Goal: Task Accomplishment & Management: Complete application form

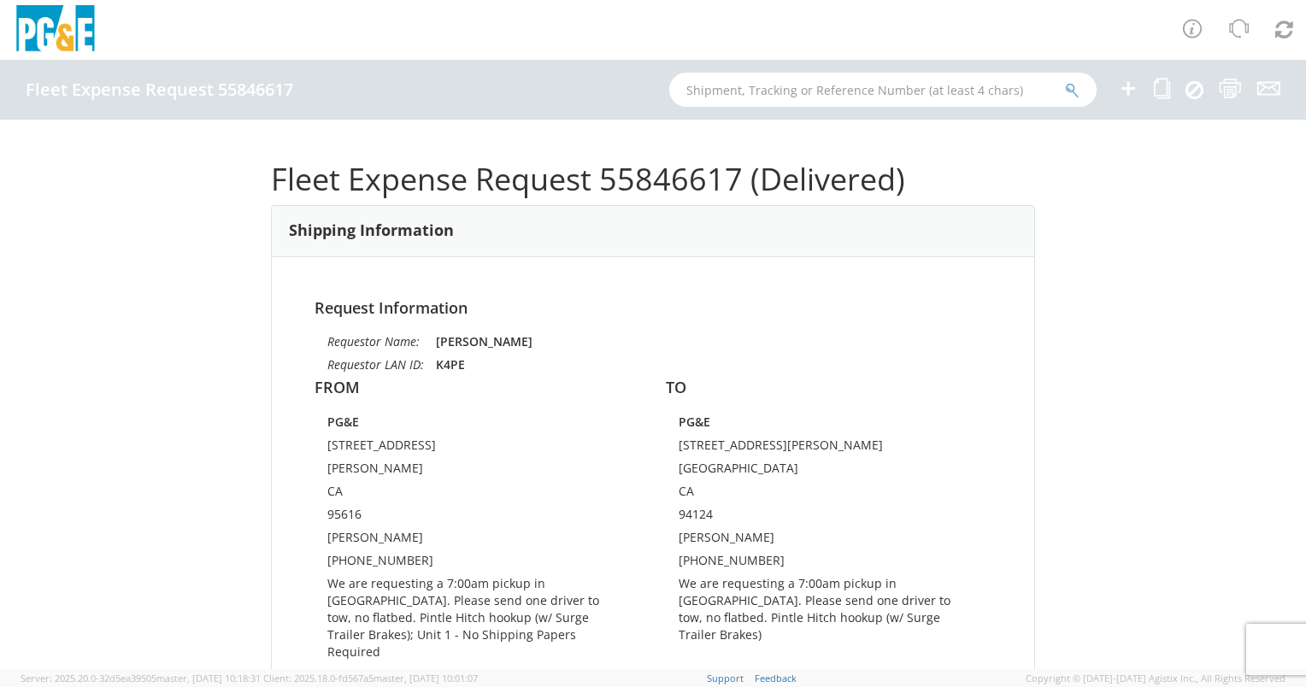
click at [1128, 90] on icon at bounding box center [1128, 88] width 21 height 21
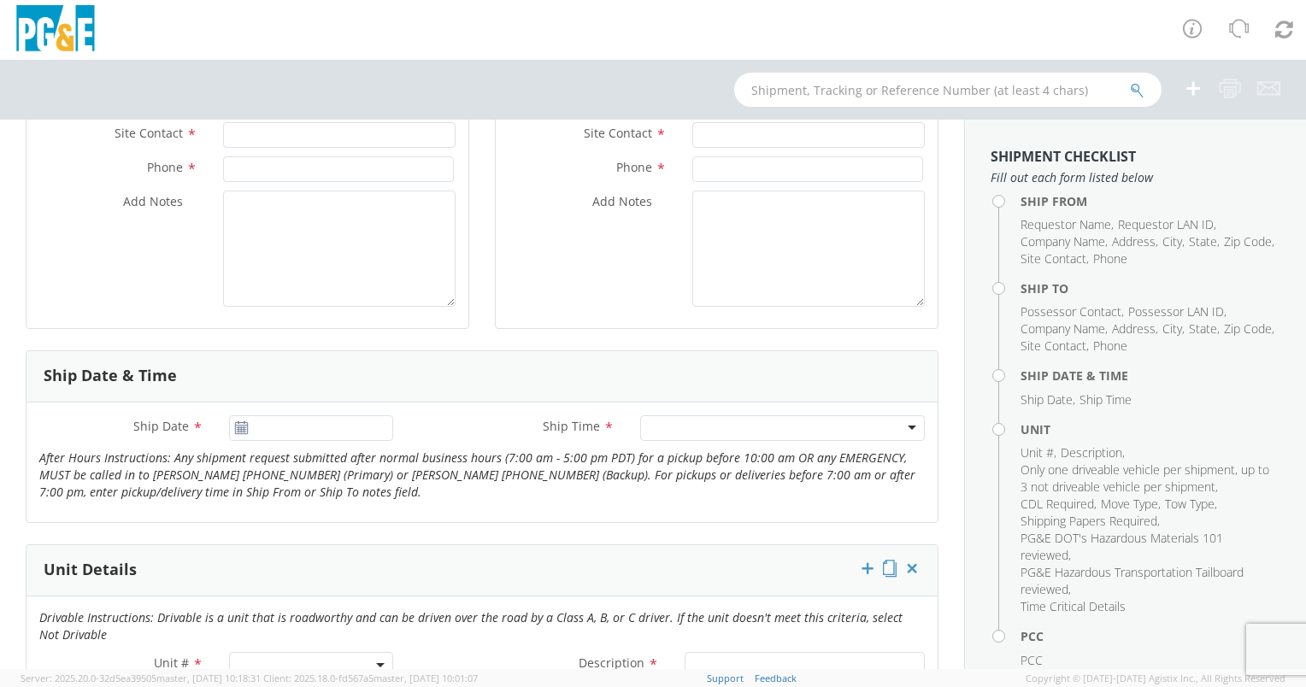
scroll to position [451, 0]
click at [365, 424] on input "[DATE]" at bounding box center [311, 428] width 164 height 26
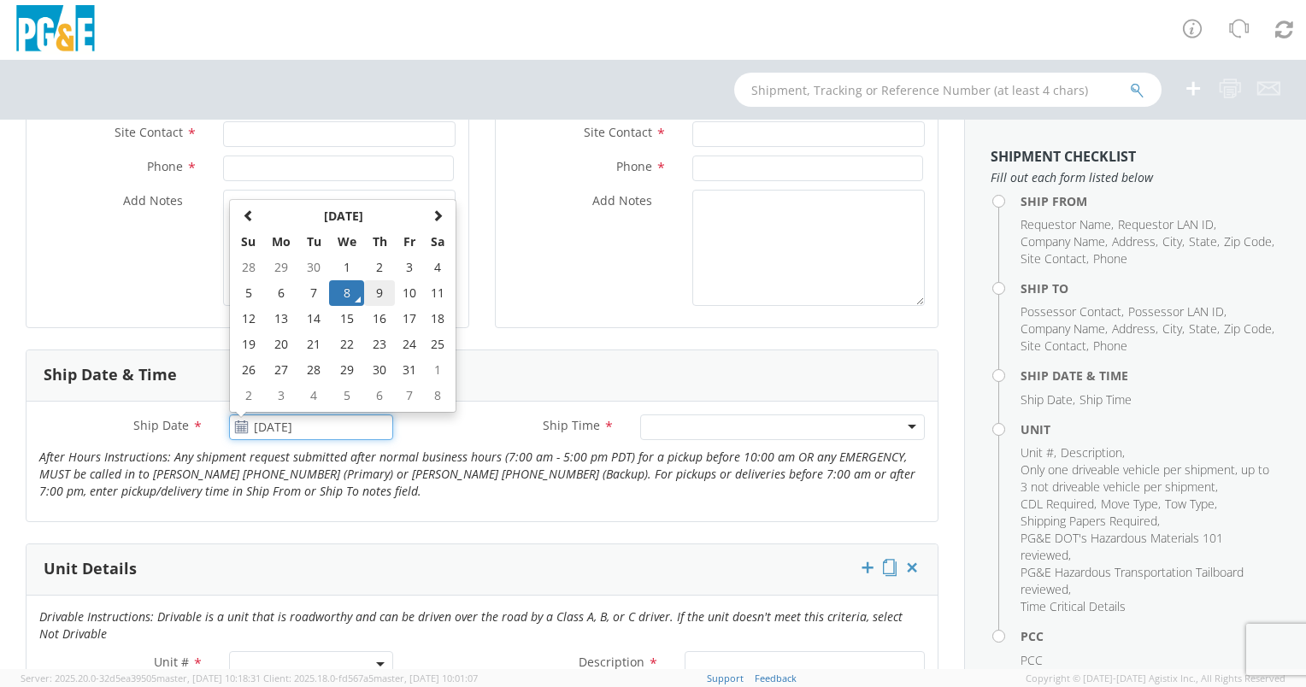
click at [377, 290] on td "9" at bounding box center [379, 293] width 30 height 26
type input "[DATE]"
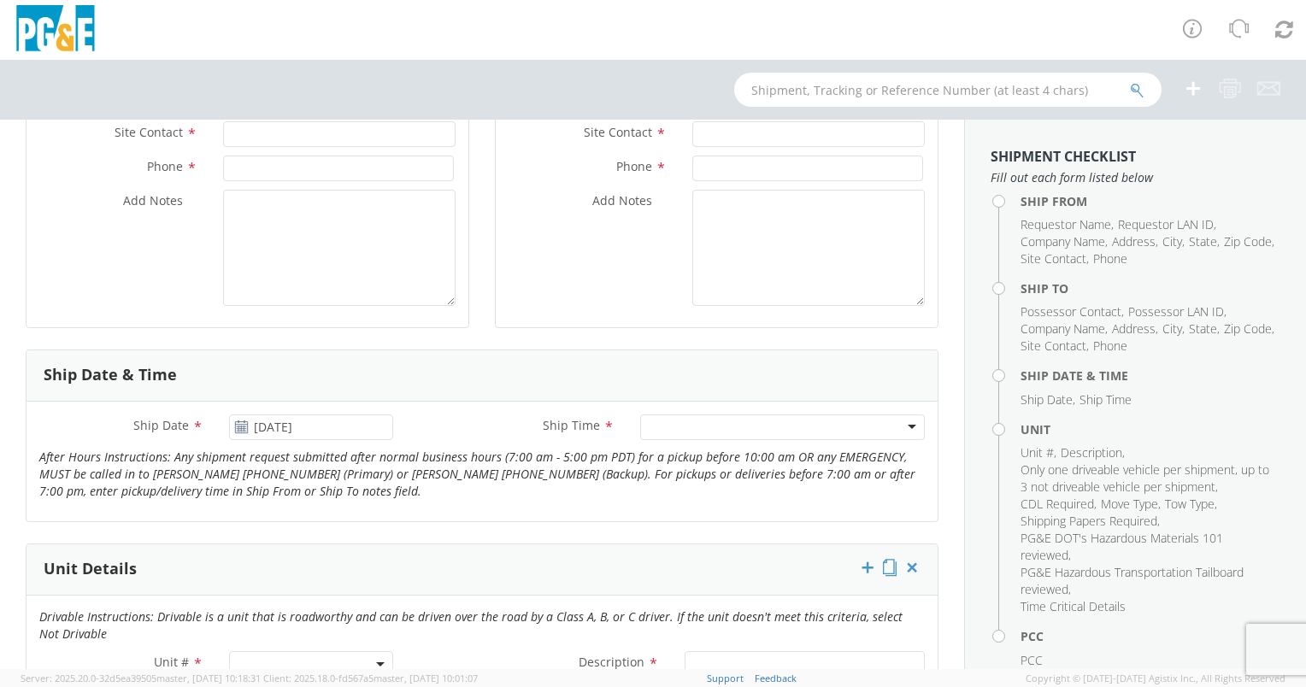
click at [691, 431] on div at bounding box center [782, 428] width 285 height 26
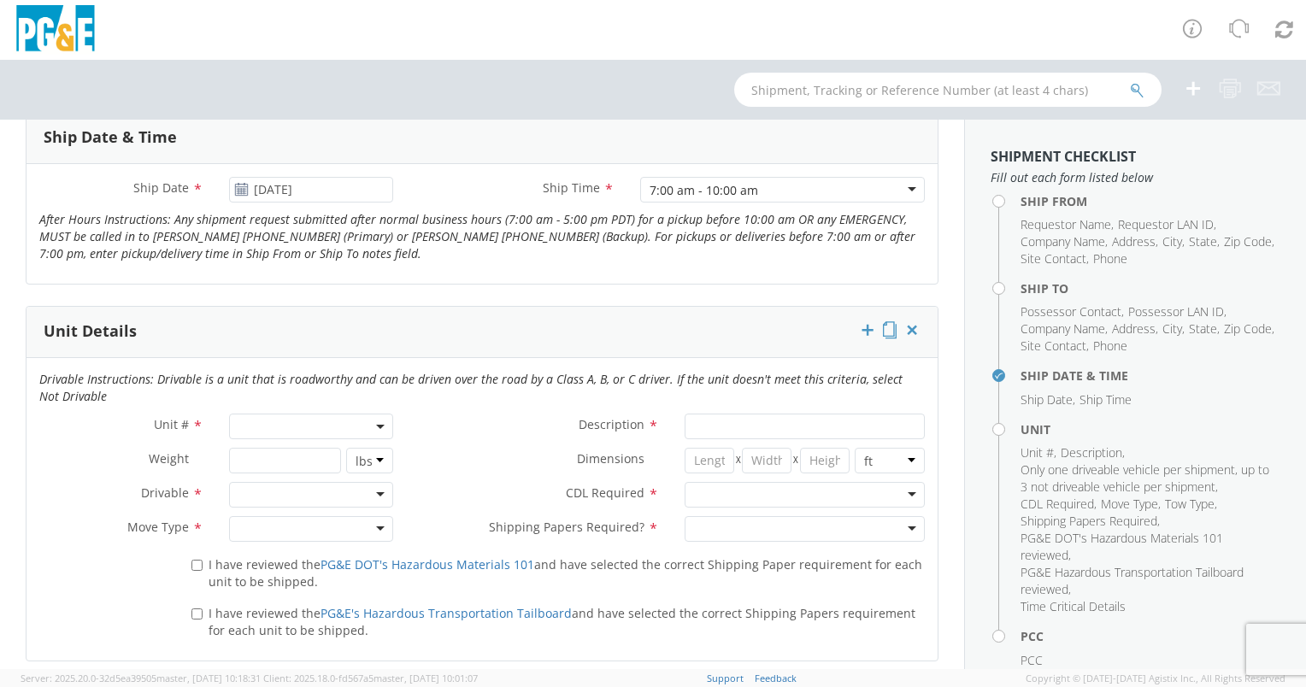
scroll to position [690, 0]
click at [356, 424] on span at bounding box center [311, 426] width 164 height 26
click at [333, 445] on input "search" at bounding box center [309, 454] width 153 height 26
paste input "[URL][DOMAIN_NAME]"
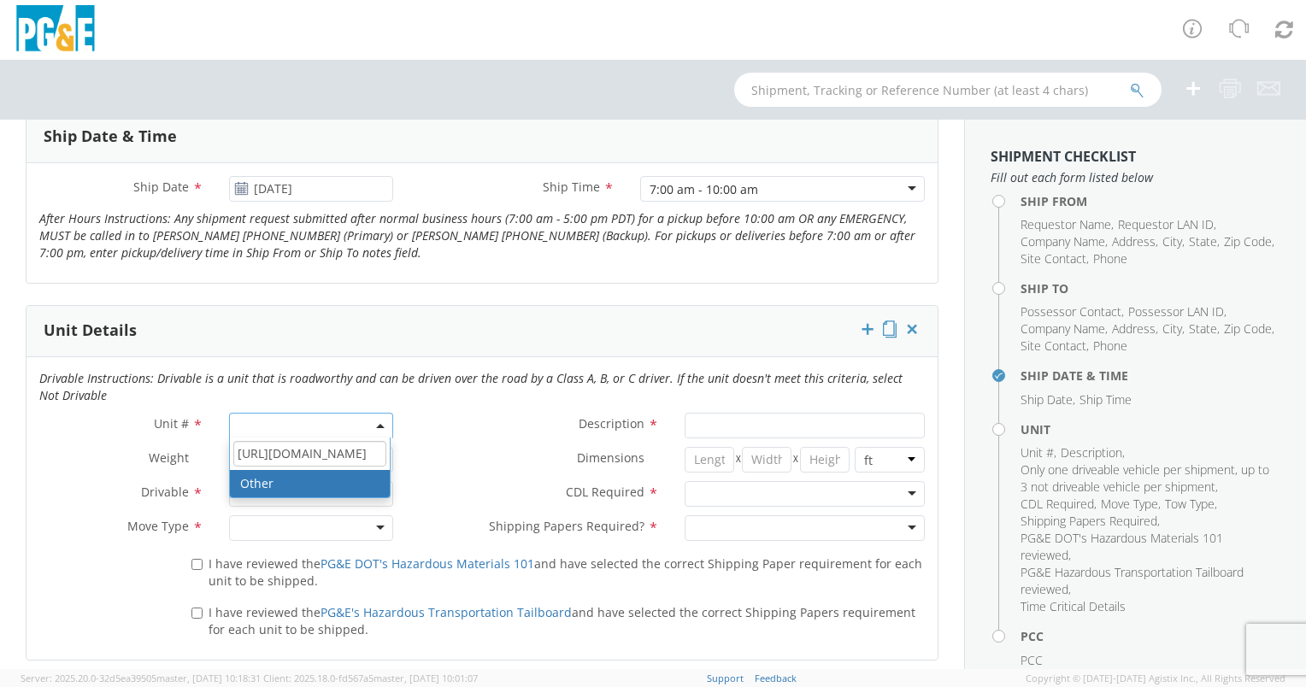
click at [313, 447] on input "[URL][DOMAIN_NAME]" at bounding box center [309, 454] width 153 height 26
type input "[URL][DOMAIN_NAME]"
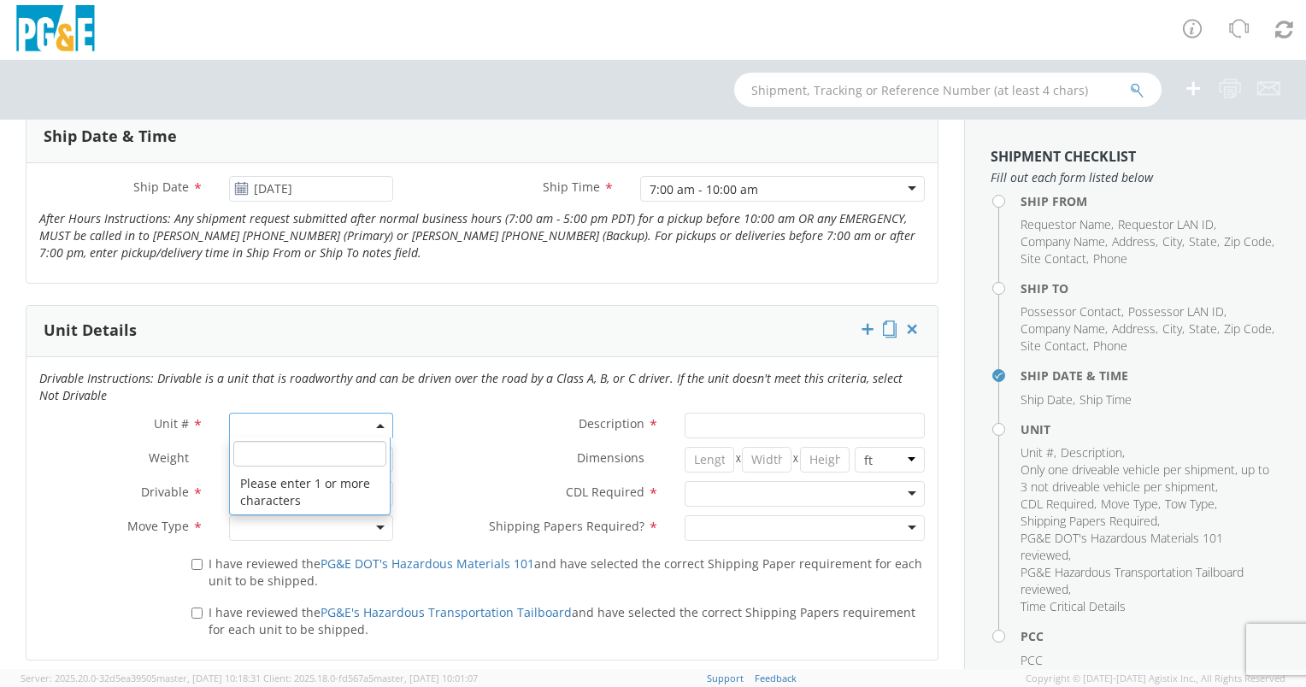
paste input "B24600"
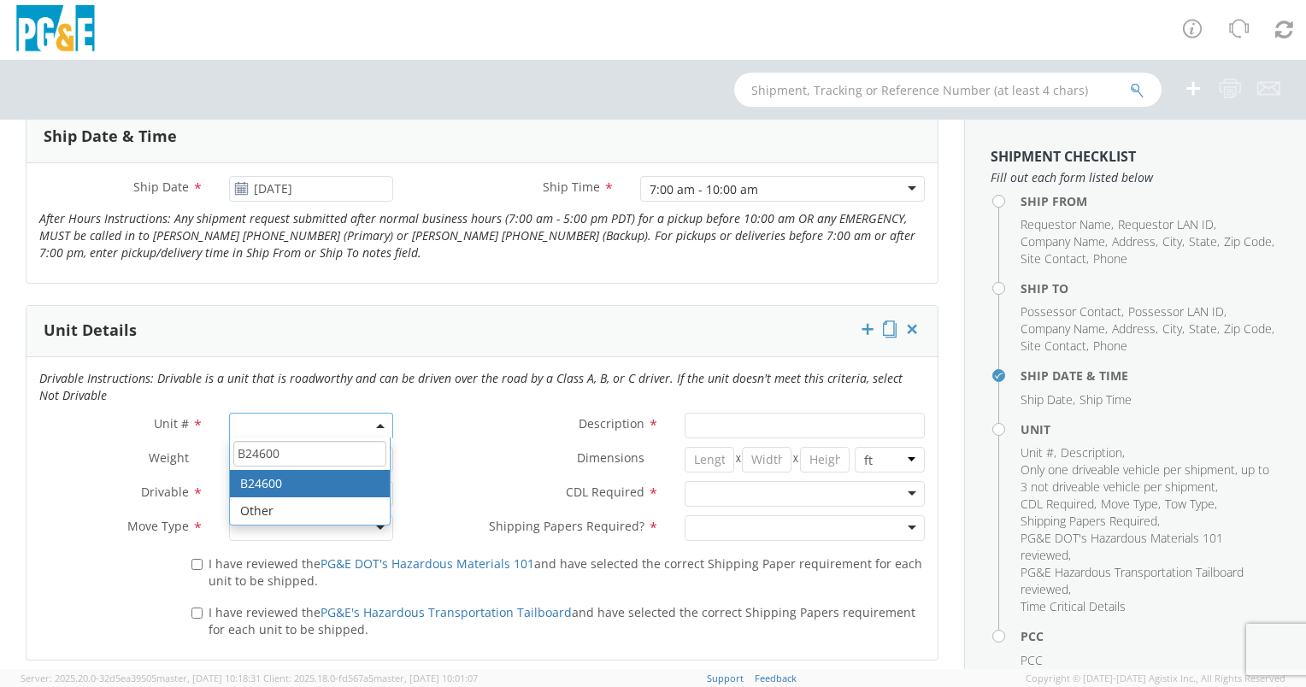
type input "B24600"
type input "TRAILER; EMERGENCY RESPONSE"
type input "7700"
select select "B24600"
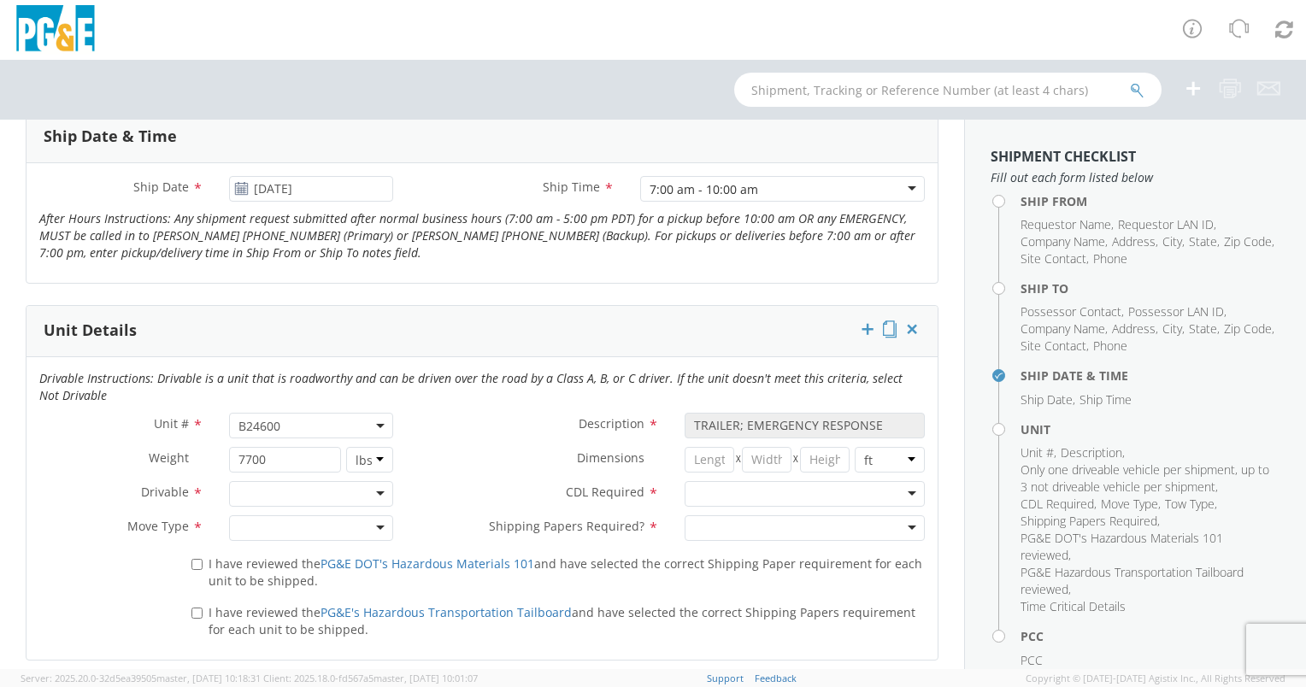
click at [451, 441] on div "Description * TRAILER; EMERGENCY RESPONSE" at bounding box center [672, 430] width 532 height 34
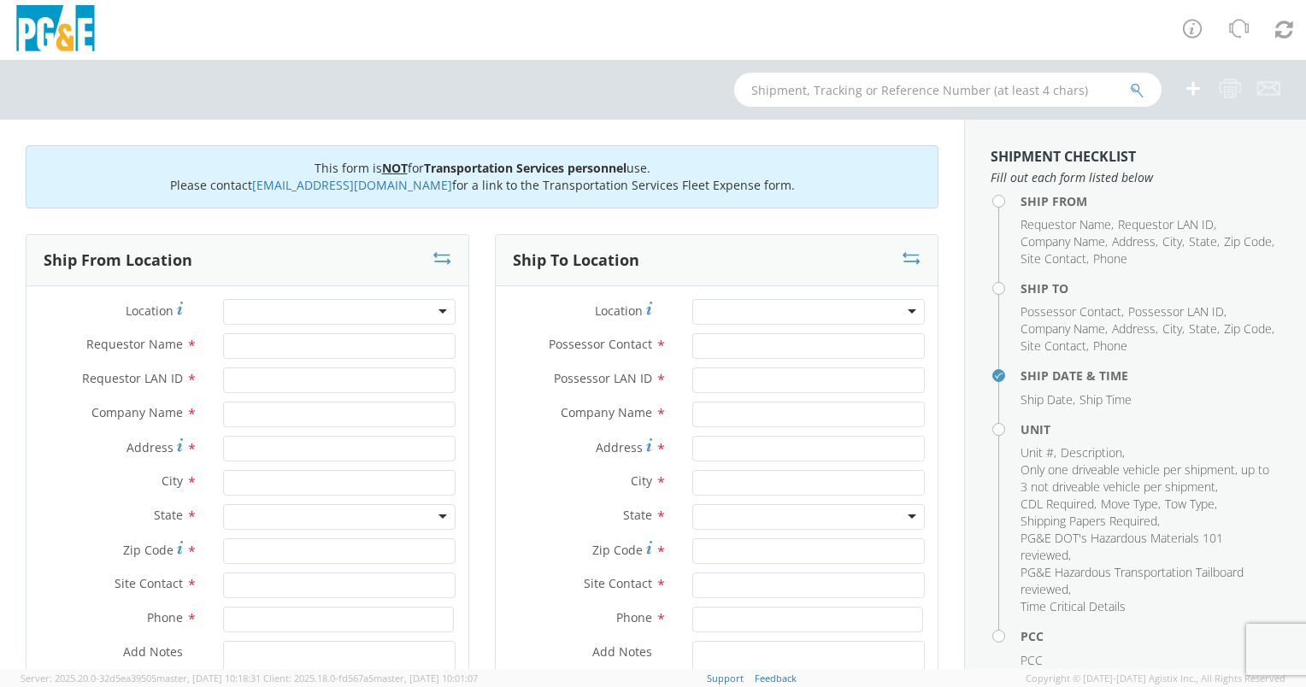
click at [282, 314] on div at bounding box center [339, 312] width 233 height 26
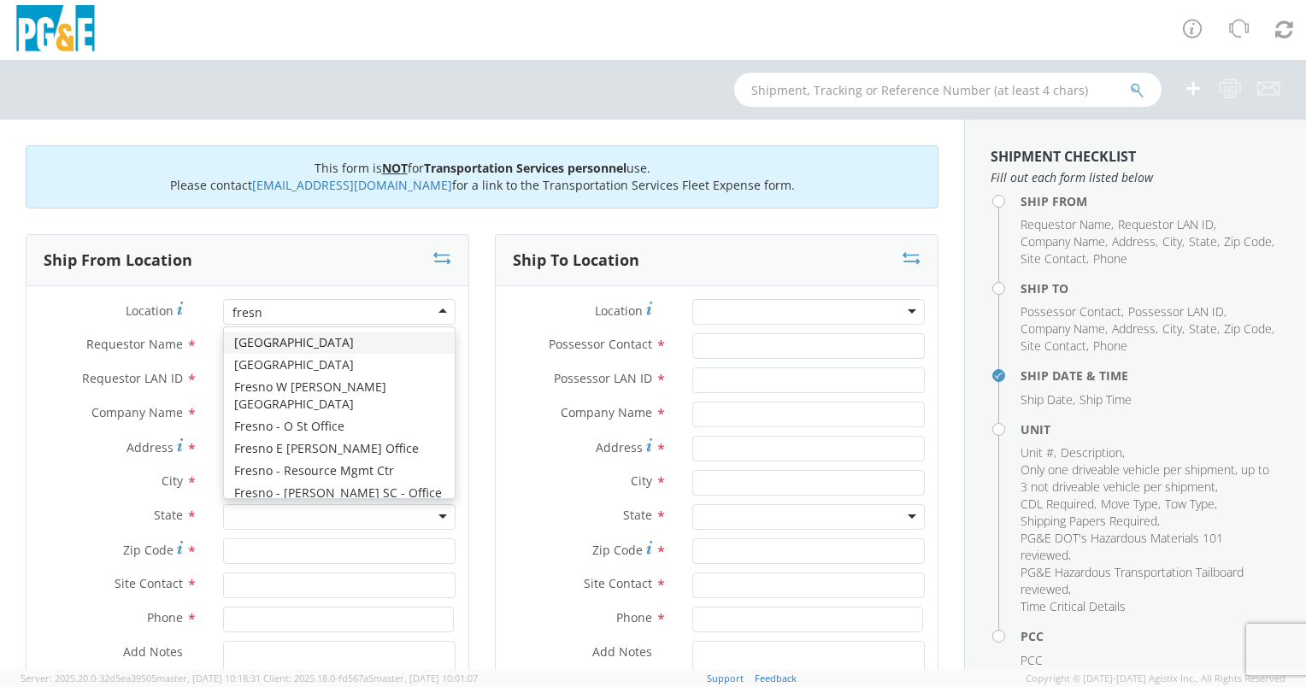
type input "[GEOGRAPHIC_DATA]"
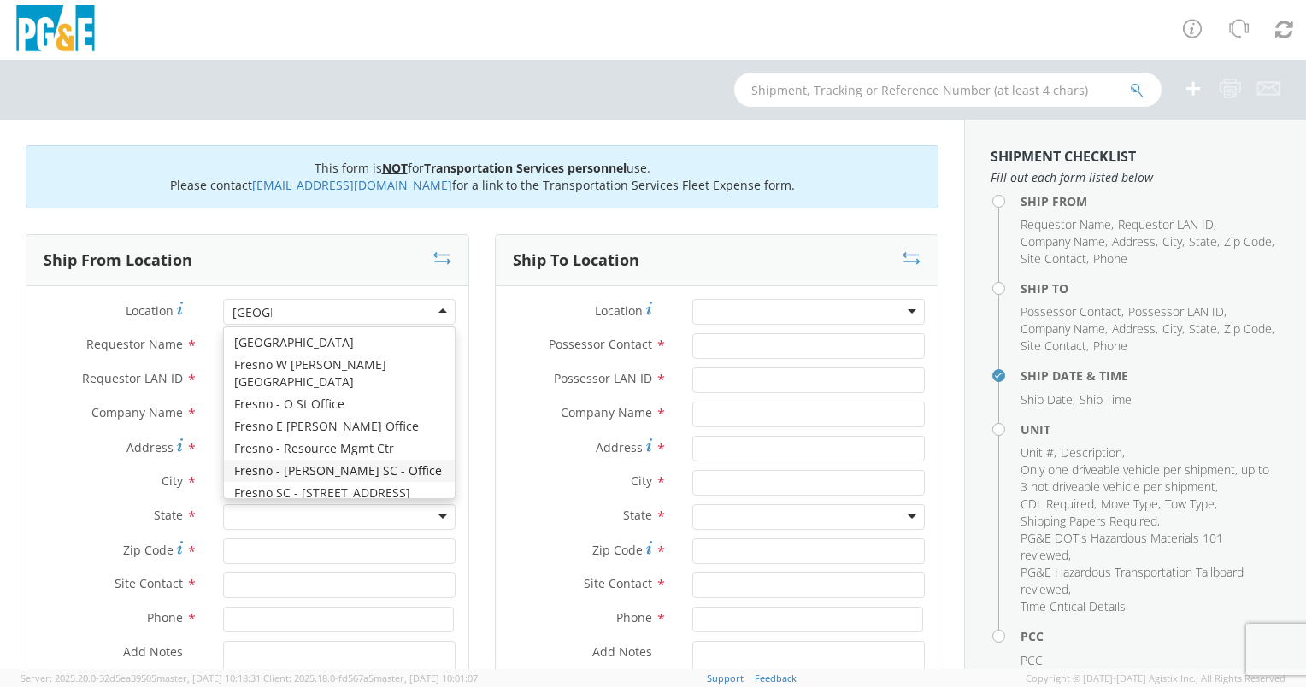
scroll to position [34, 0]
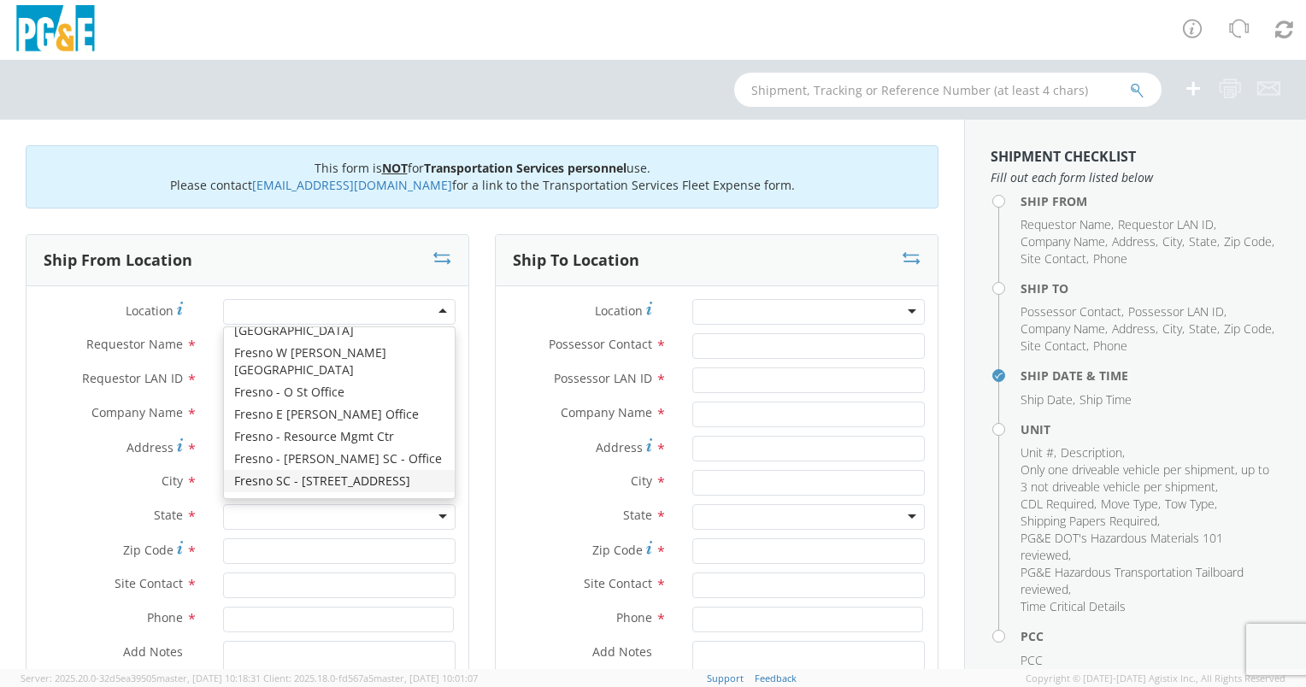
type input "PG&E"
type input "[STREET_ADDRESS]"
type input "[GEOGRAPHIC_DATA]"
type input "93725"
type input "[PHONE_NUMBER]"
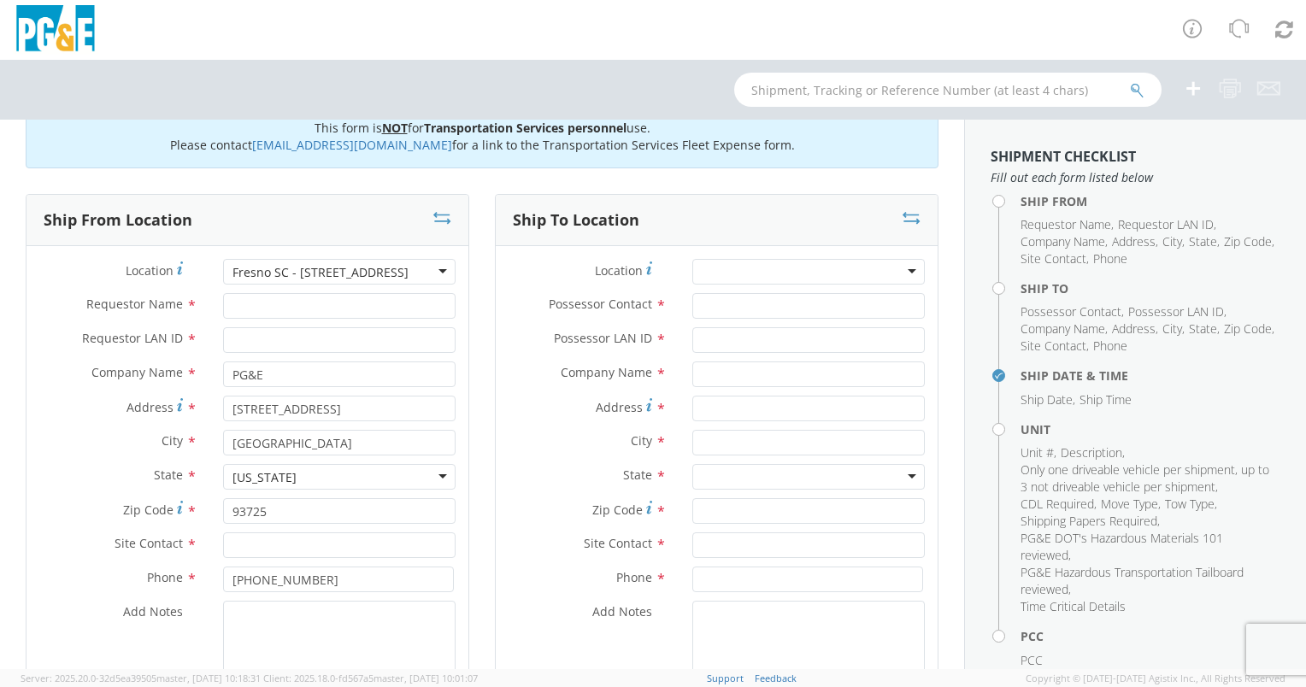
scroll to position [40, 0]
click at [336, 308] on input "Requestor Name *" at bounding box center [339, 306] width 233 height 26
type input "[PERSON_NAME]"
click at [309, 356] on div "Requestor LAN ID *" at bounding box center [248, 344] width 442 height 34
click at [315, 347] on input "Requestor LAN ID *" at bounding box center [339, 340] width 233 height 26
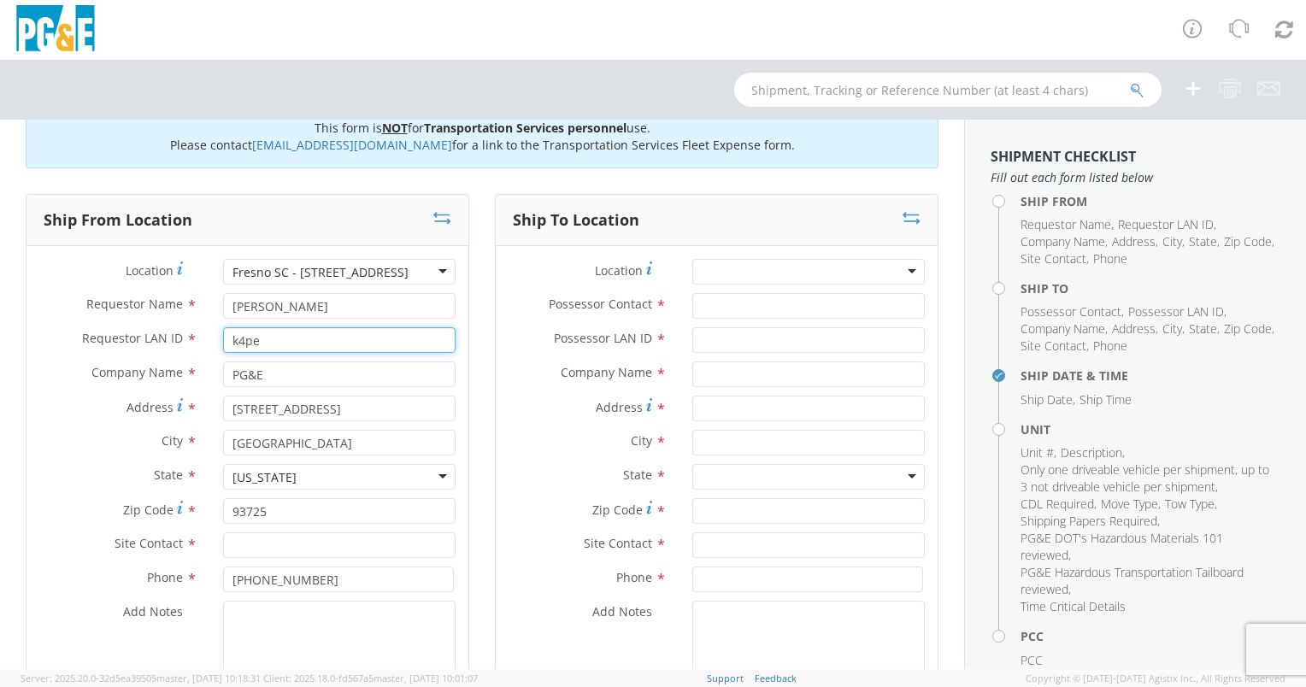
type input "k4pe"
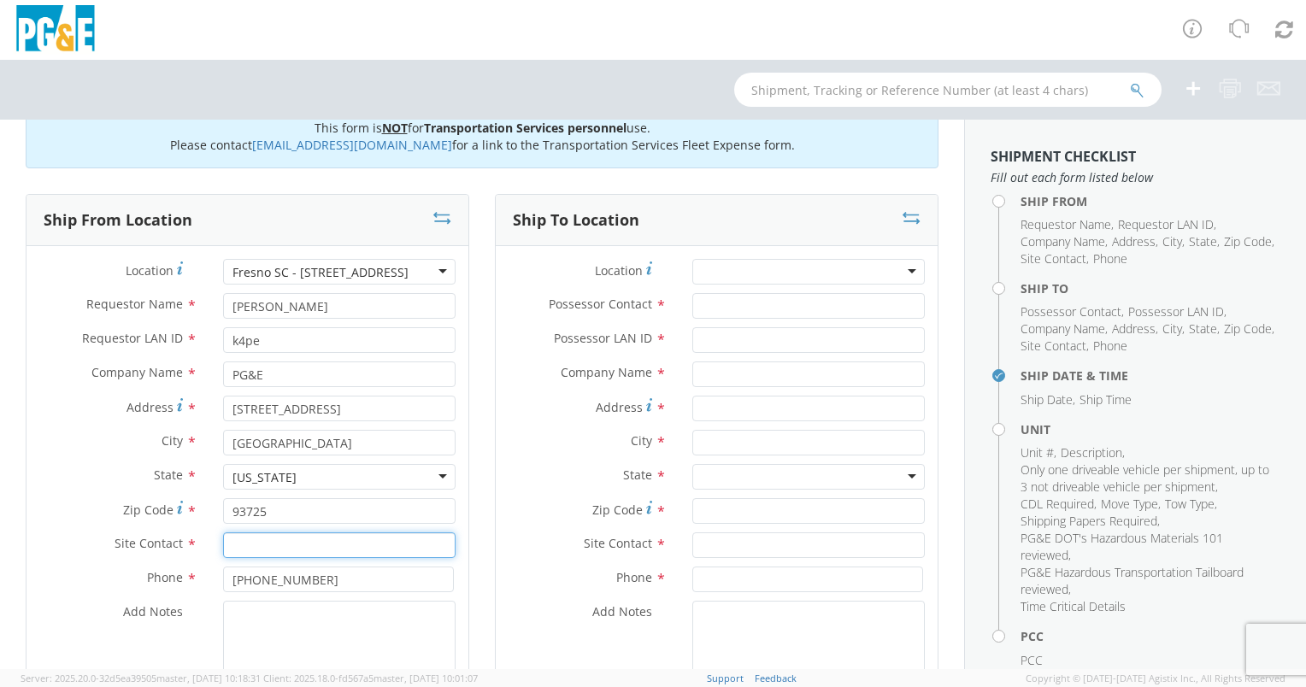
click at [288, 550] on input "text" at bounding box center [339, 546] width 233 height 26
type input "[PERSON_NAME]"
drag, startPoint x: 330, startPoint y: 585, endPoint x: 200, endPoint y: 558, distance: 132.6
click at [200, 558] on div "Location * [GEOGRAPHIC_DATA] [GEOGRAPHIC_DATA] - [STREET_ADDRESS] - [STREET_ADD…" at bounding box center [248, 492] width 442 height 467
paste input "[PHONE_NUMBER]"
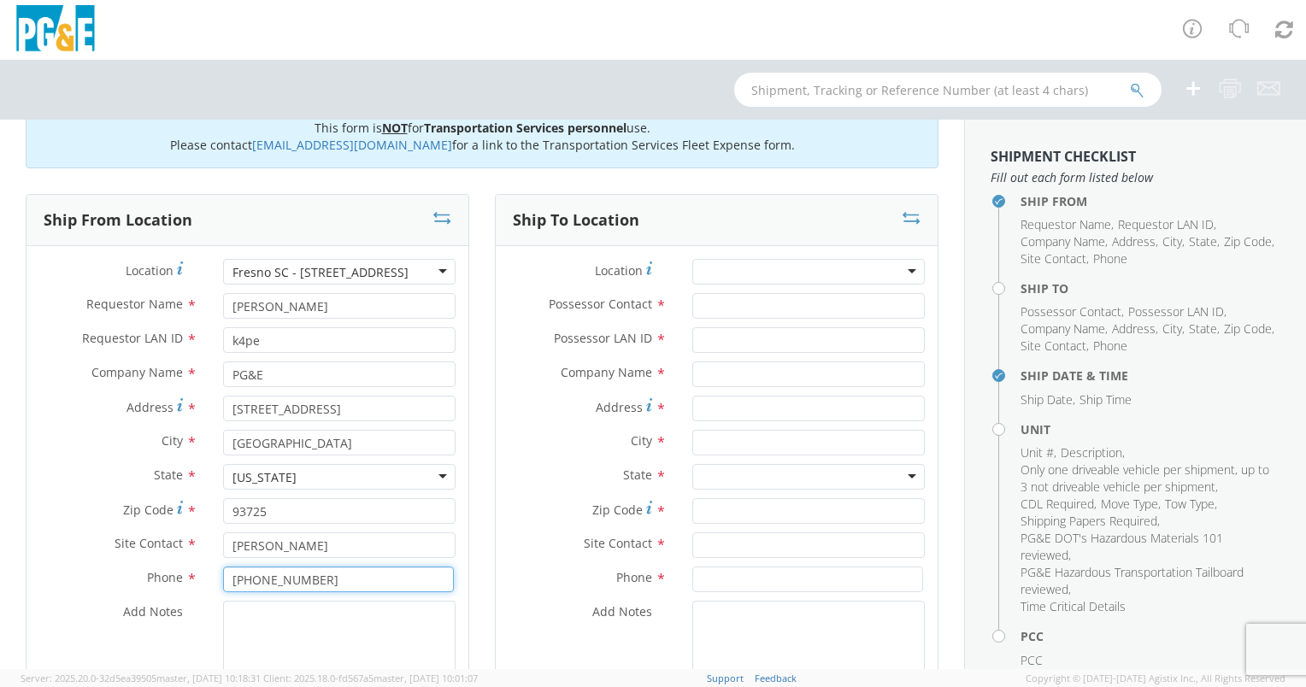
type input "[PHONE_NUMBER]"
click at [248, 628] on textarea "Add Notes *" at bounding box center [339, 659] width 233 height 116
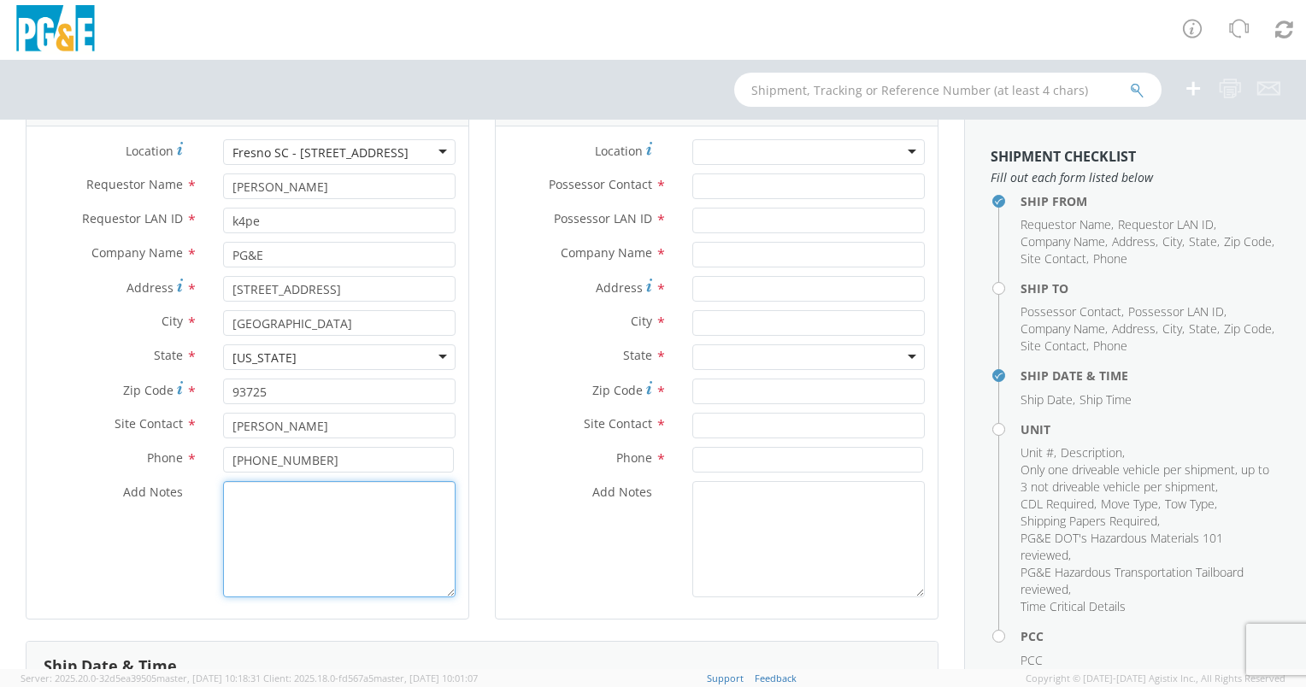
scroll to position [161, 0]
click at [354, 563] on textarea "Add Notes *" at bounding box center [339, 538] width 233 height 116
paste textarea "We are requesting pickup as soon as possible in [GEOGRAPHIC_DATA] and transport…"
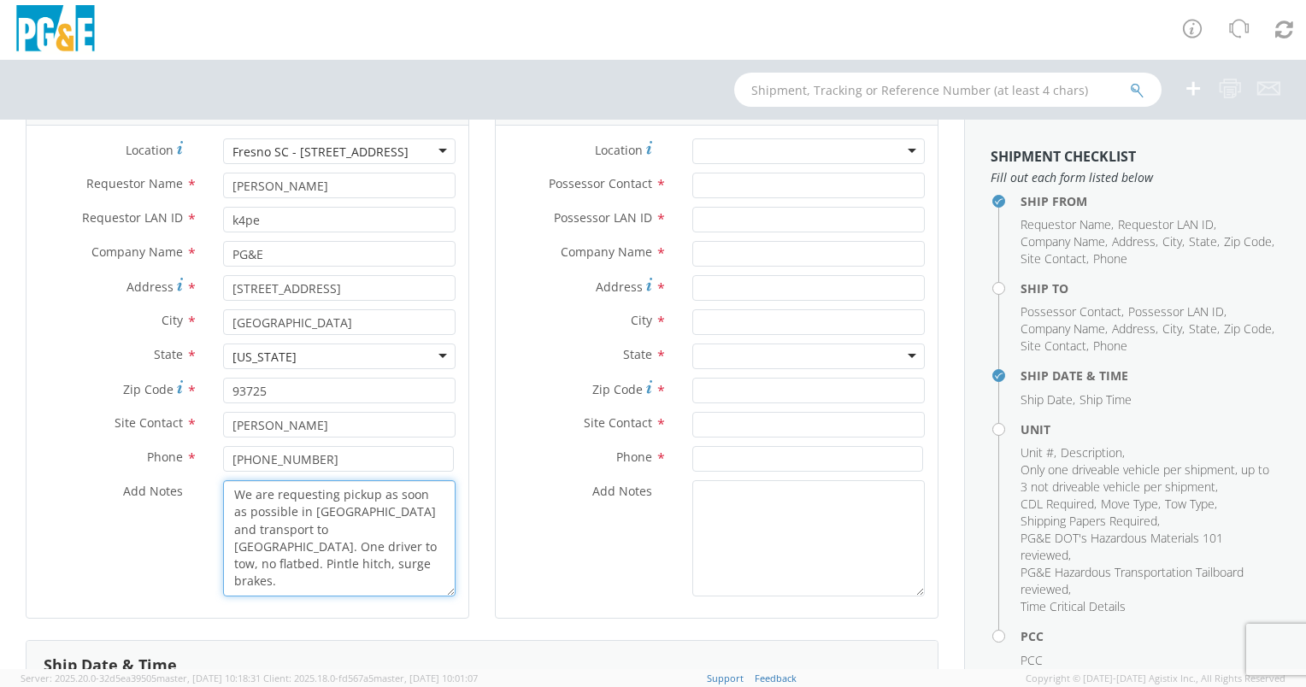
click at [333, 507] on textarea "We are requesting pickup as soon as possible in [GEOGRAPHIC_DATA] and transport…" at bounding box center [339, 538] width 233 height 116
click at [272, 528] on textarea "We are requesting pickup as soon as possible in [GEOGRAPHIC_DATA] and transport…" at bounding box center [339, 538] width 233 height 116
click at [364, 566] on textarea "We are requesting pickup as soon as possible in [GEOGRAPHIC_DATA] and transport…" at bounding box center [339, 538] width 233 height 116
drag, startPoint x: 427, startPoint y: 550, endPoint x: 167, endPoint y: 455, distance: 277.5
click at [167, 455] on div "Location * [GEOGRAPHIC_DATA] [GEOGRAPHIC_DATA] - [STREET_ADDRESS] - [STREET_ADD…" at bounding box center [248, 371] width 442 height 467
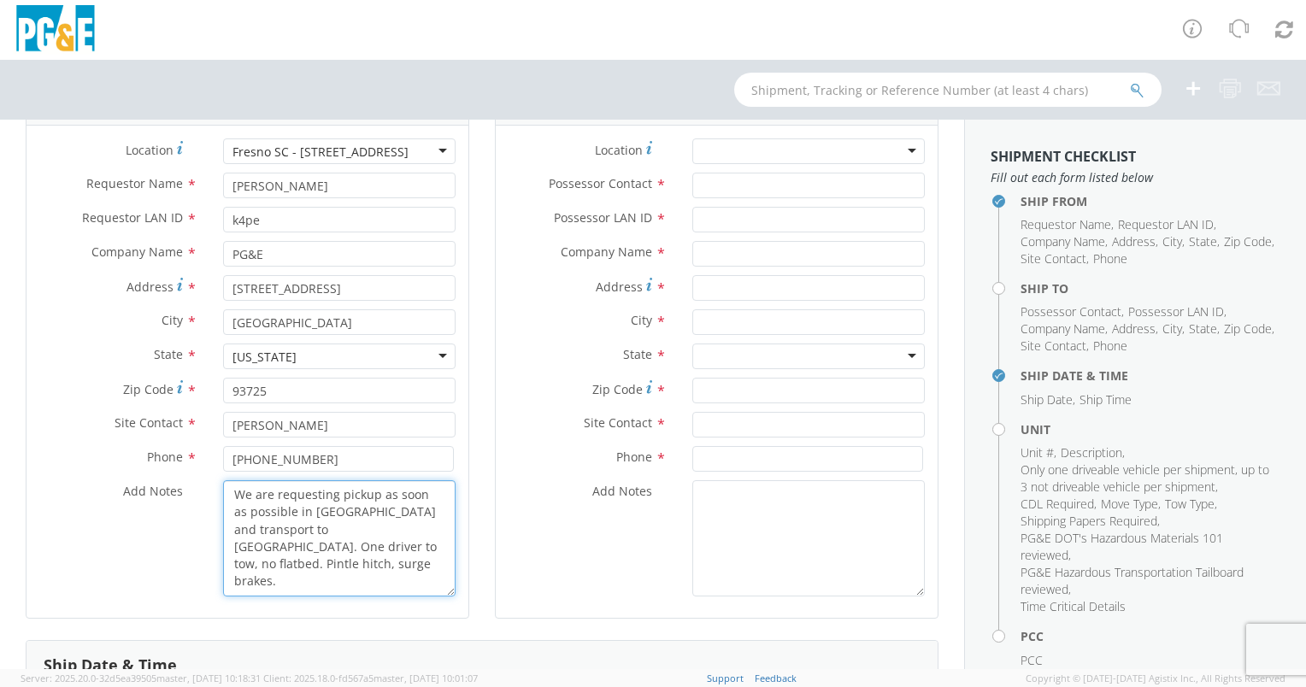
type textarea "We are requesting pickup as soon as possible in [GEOGRAPHIC_DATA] and transport…"
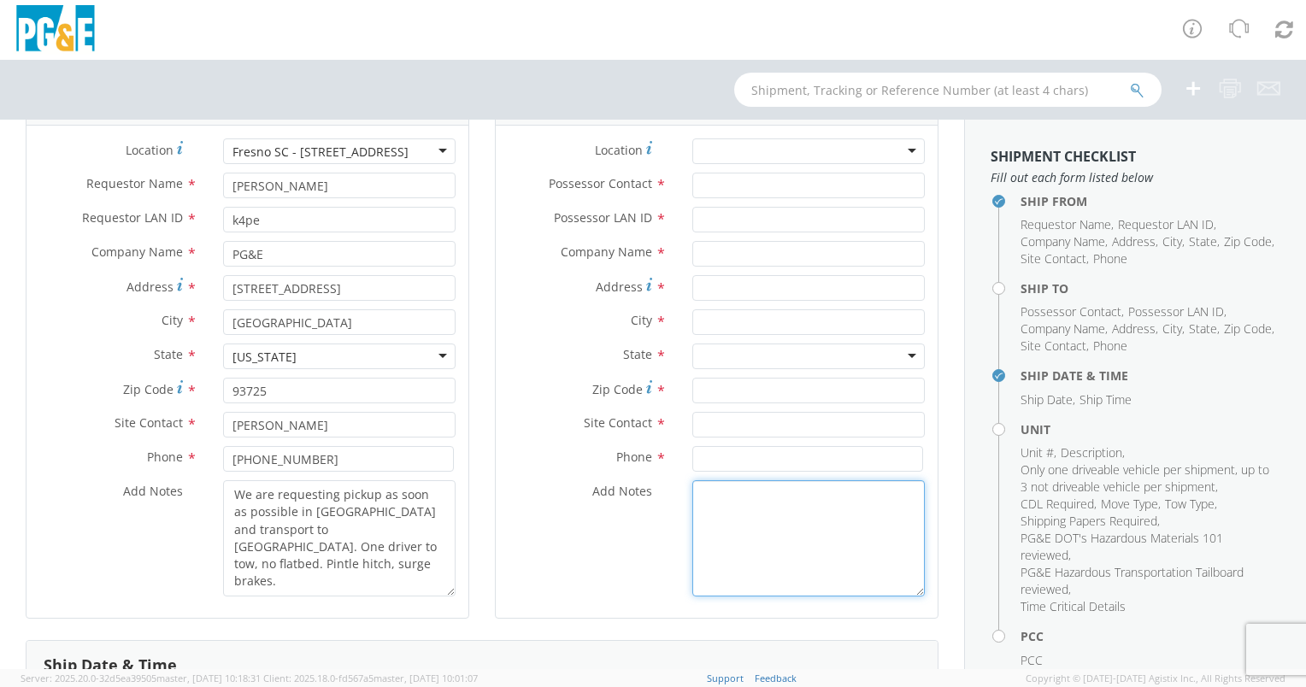
click at [807, 568] on textarea "Add Notes *" at bounding box center [808, 538] width 233 height 116
paste textarea "We are requesting pickup as soon as possible in [GEOGRAPHIC_DATA] and transport…"
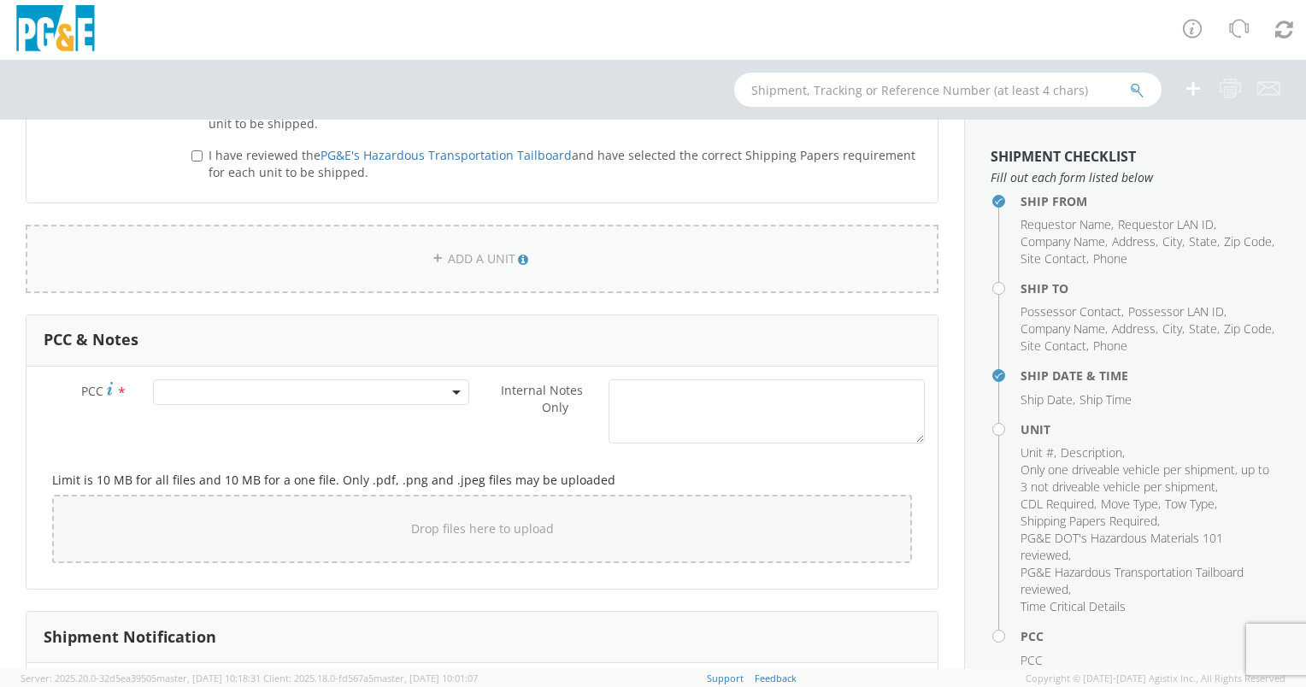
scroll to position [1148, 0]
type textarea "We are requesting pickup as soon as possible in [GEOGRAPHIC_DATA] and transport…"
click at [699, 431] on textarea "Internal Notes Only *" at bounding box center [767, 411] width 316 height 64
paste textarea "We are requesting pickup as soon as possible in [GEOGRAPHIC_DATA] and transport…"
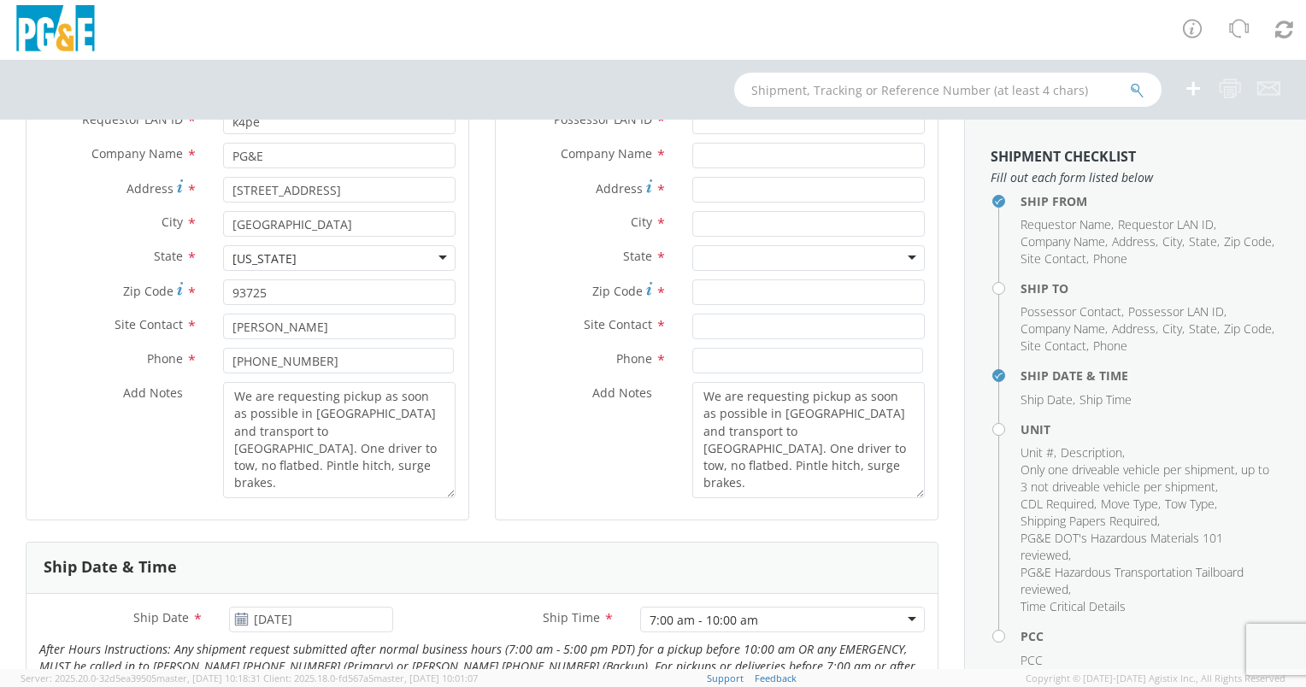
scroll to position [0, 0]
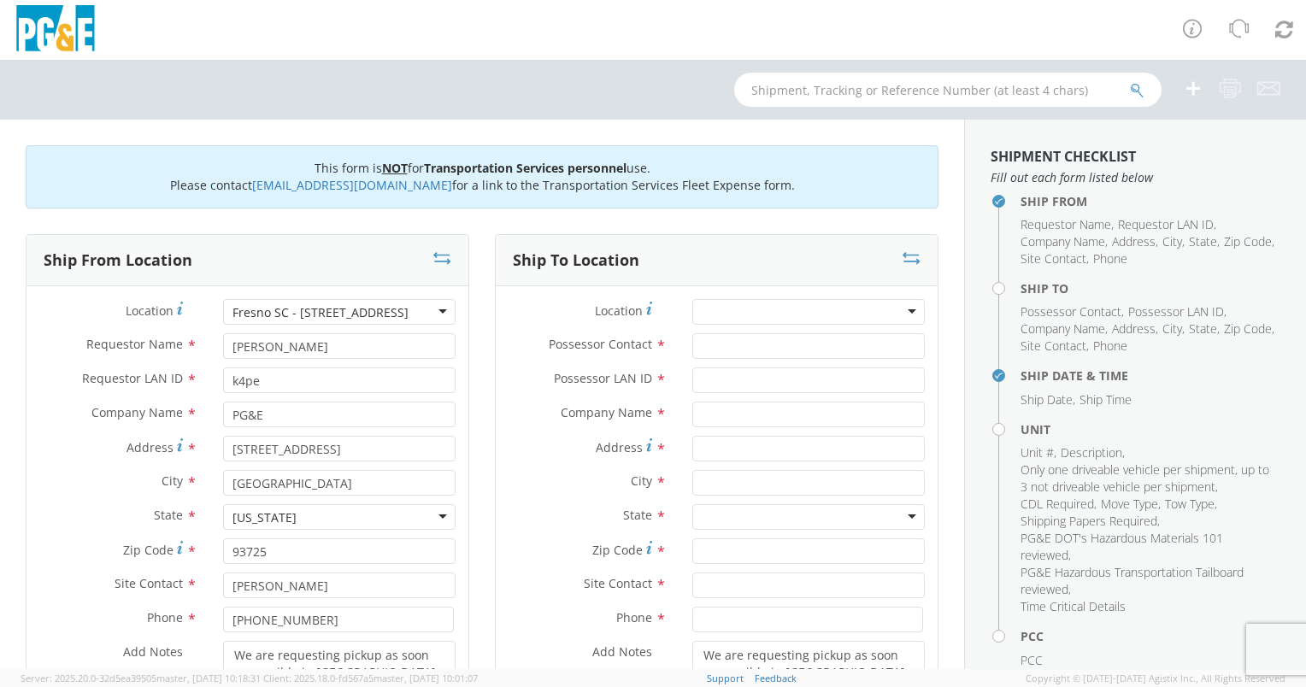
type textarea "We are requesting pickup as soon as possible in [GEOGRAPHIC_DATA] and transport…"
click at [771, 318] on div at bounding box center [808, 312] width 233 height 26
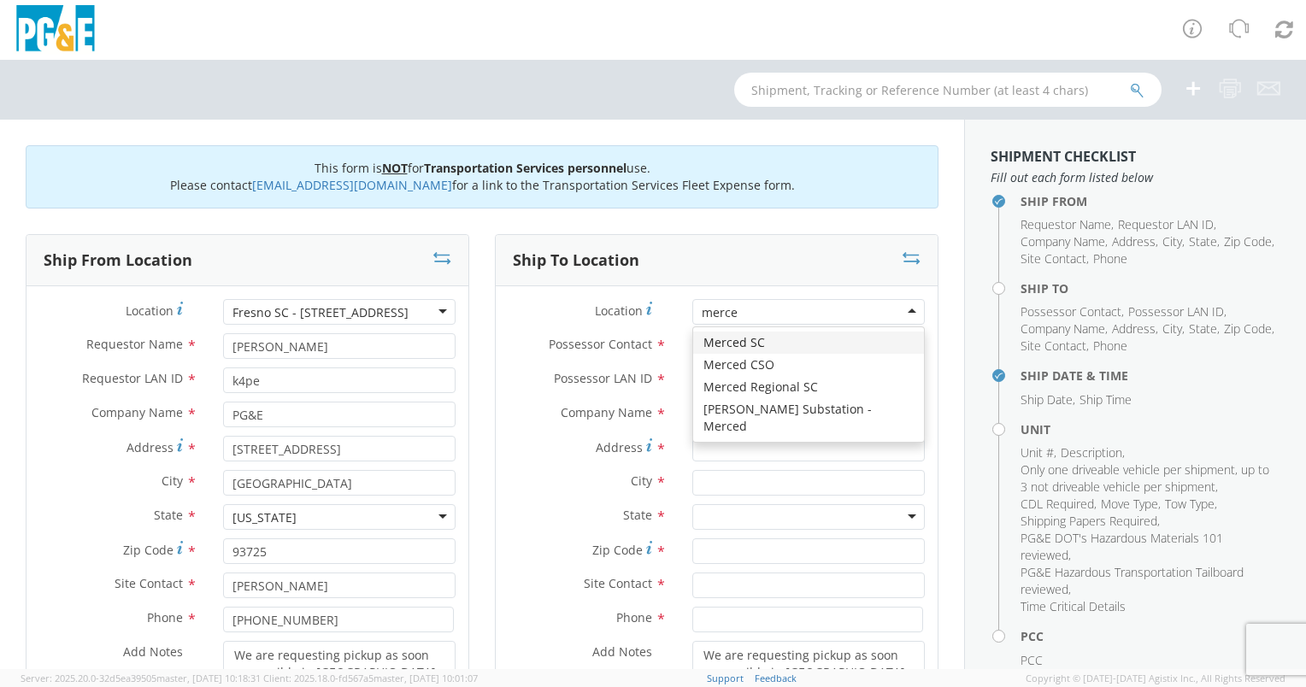
type input "merced"
type input "PG&E"
type input "[STREET_ADDRESS]"
type input "MERCED"
type input "95340"
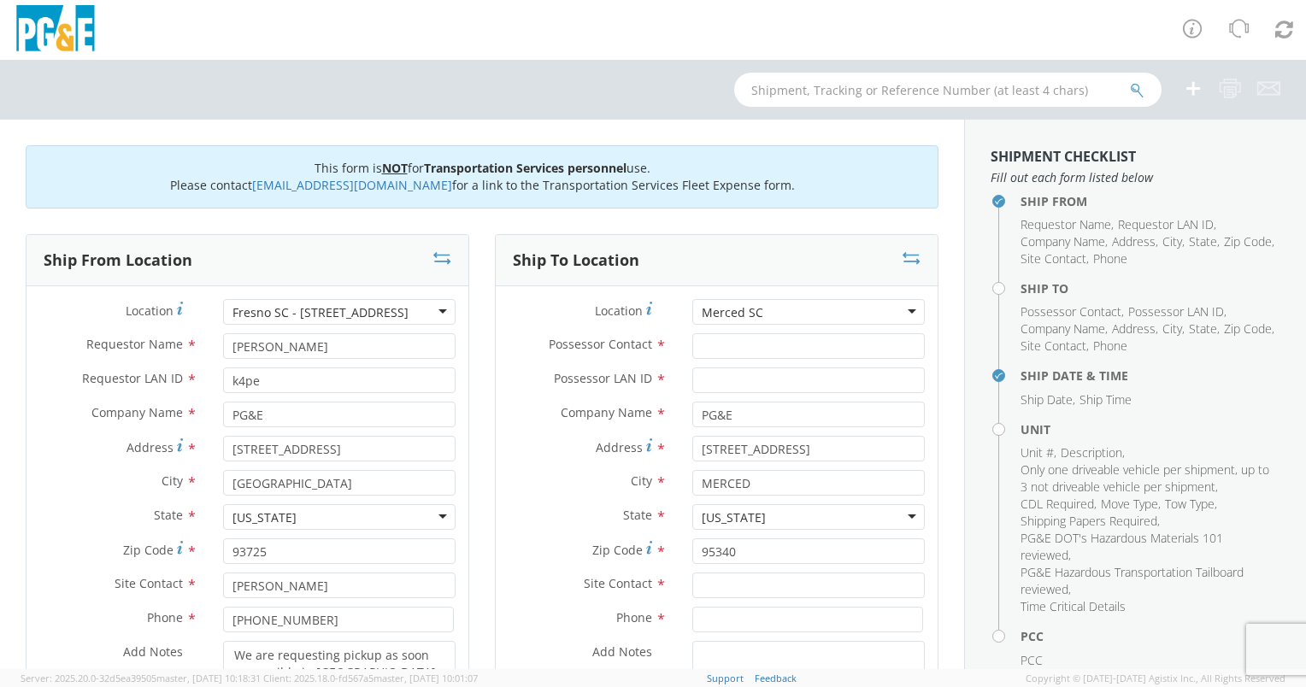
click at [769, 305] on div "Merced SC" at bounding box center [808, 312] width 233 height 26
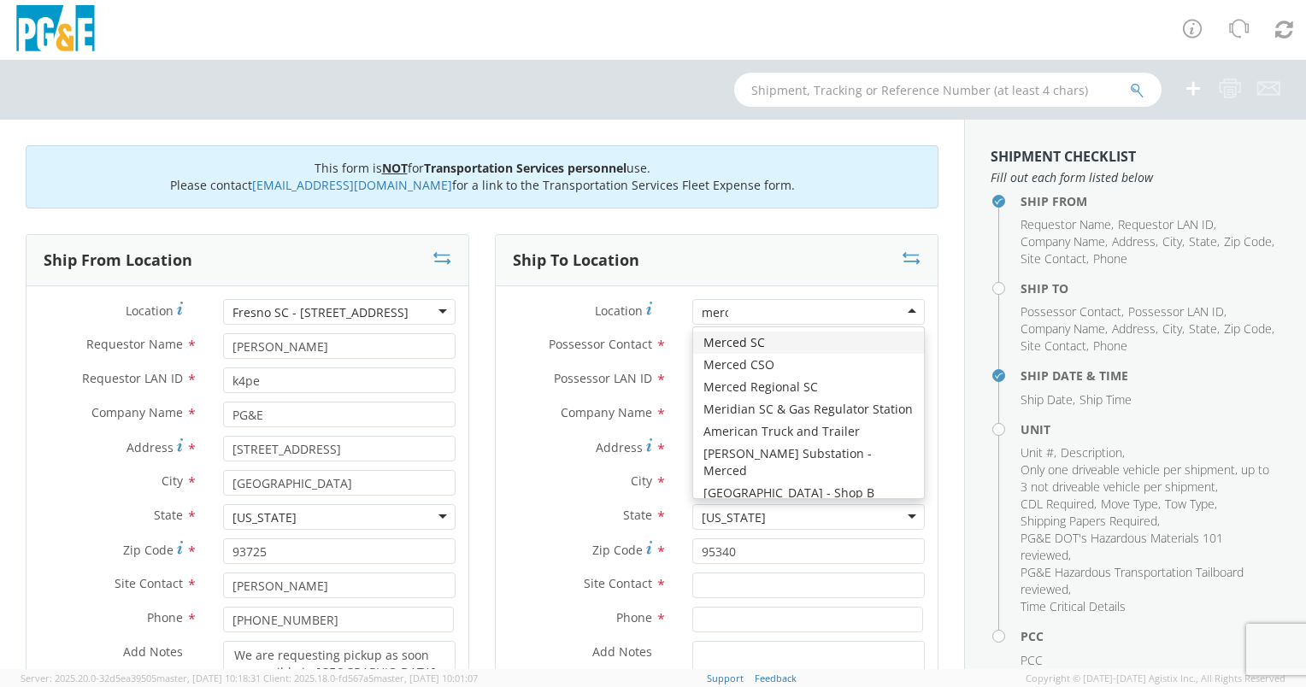
type input "merce"
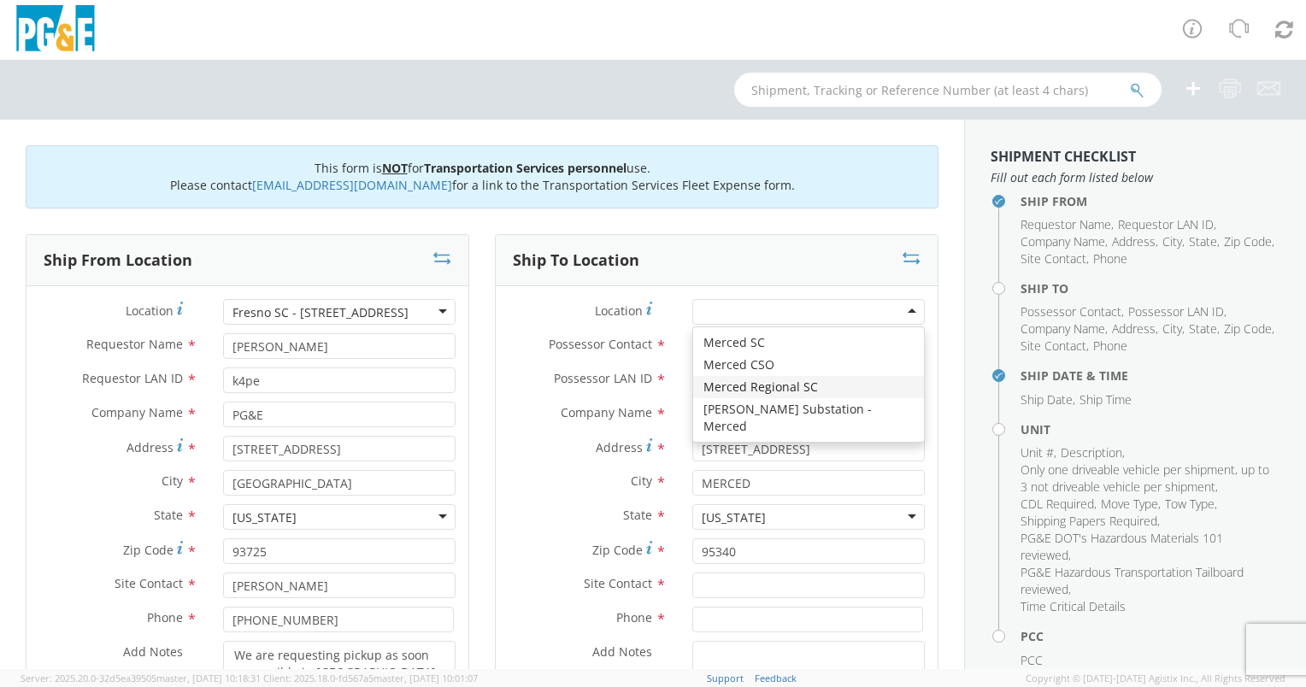
type input "[STREET_ADDRESS]"
type input "Merced"
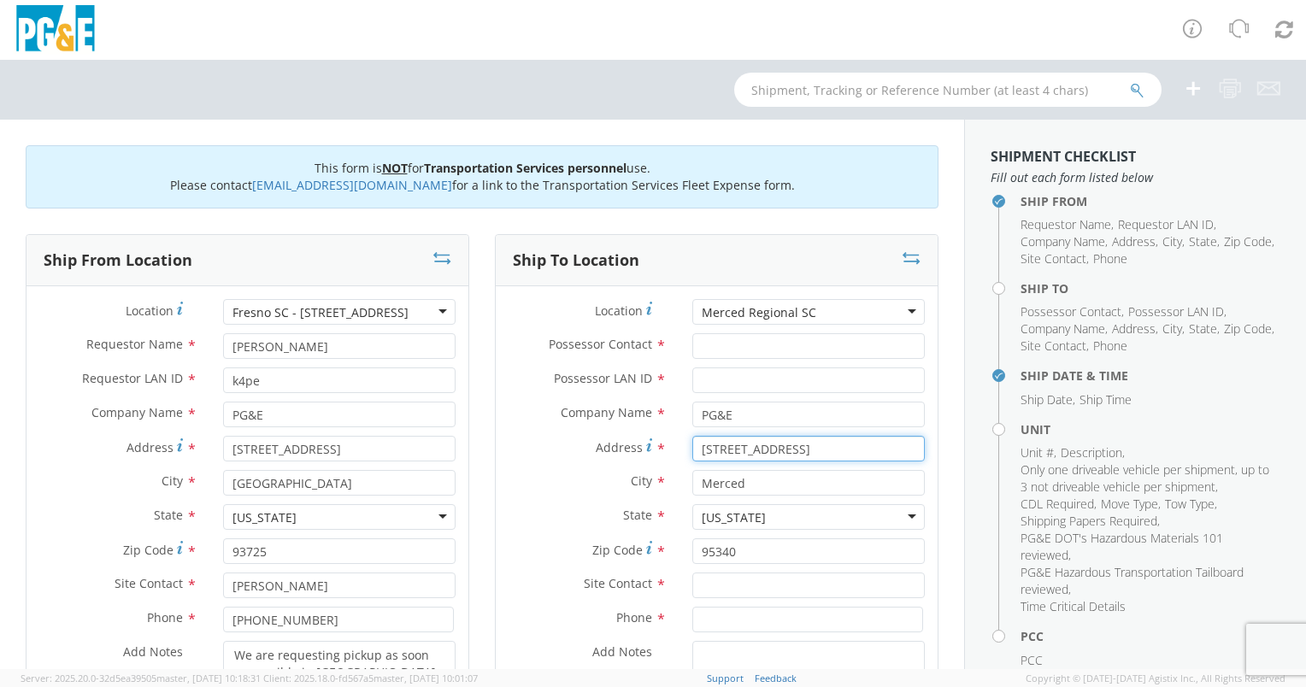
click at [715, 449] on input "[STREET_ADDRESS]" at bounding box center [808, 449] width 233 height 26
type input "[STREET_ADDRESS]"
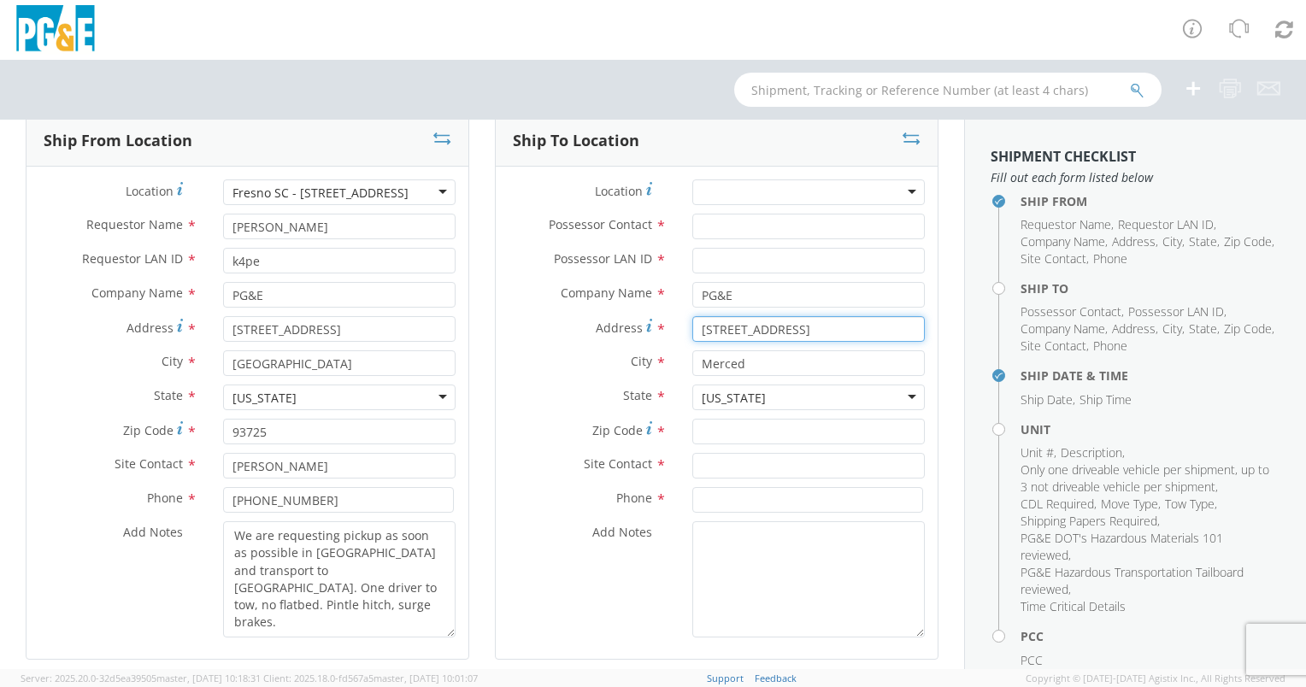
type input "[STREET_ADDRESS]"
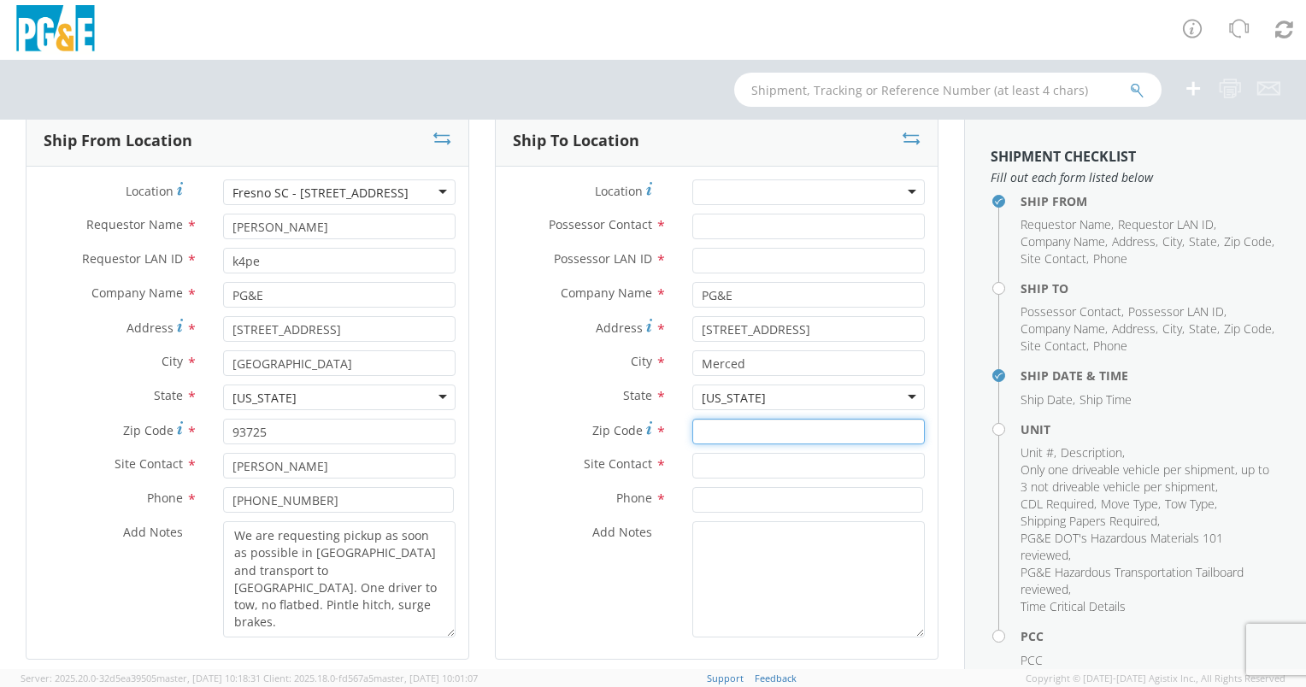
click at [777, 435] on input "Zip Code *" at bounding box center [808, 432] width 233 height 26
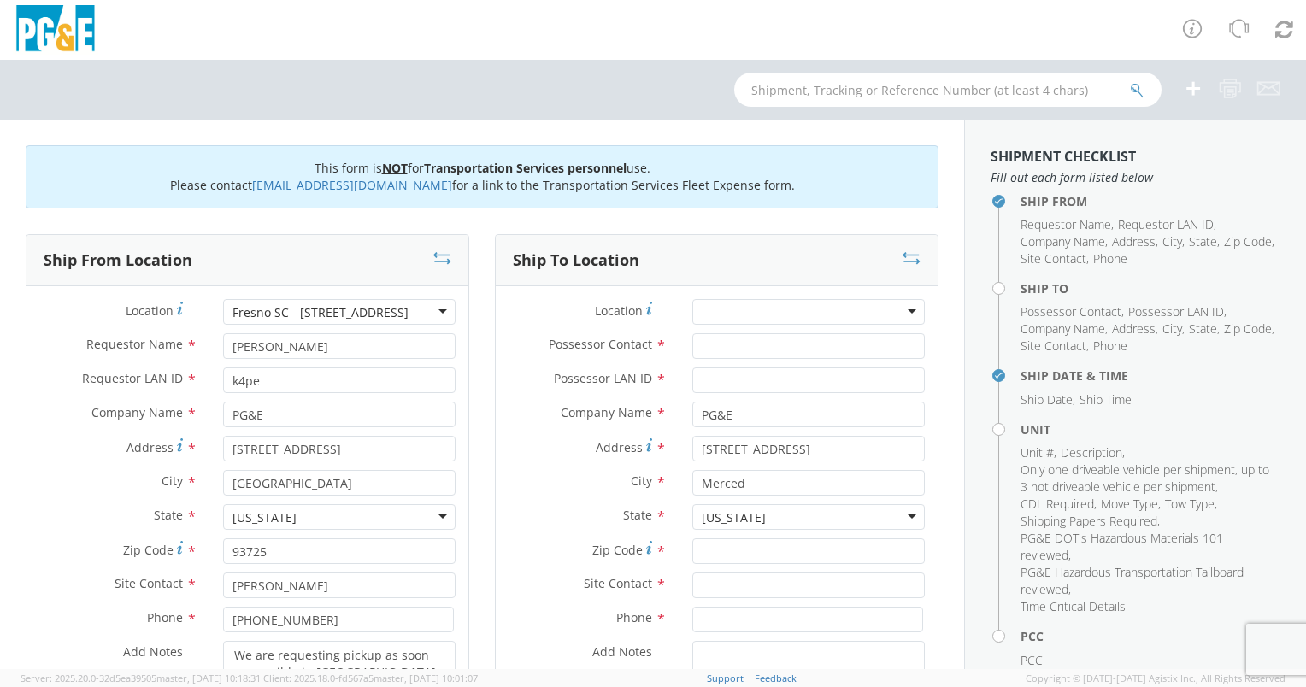
click at [793, 316] on div at bounding box center [808, 312] width 233 height 26
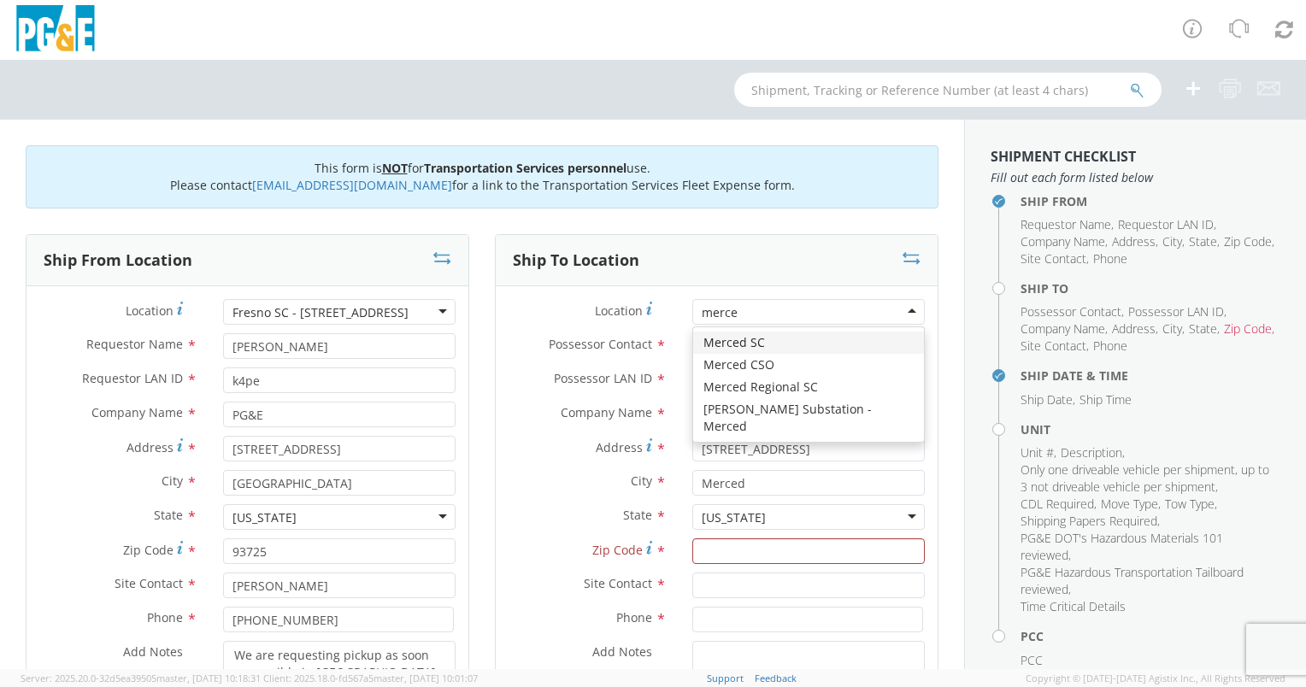
type input "merced"
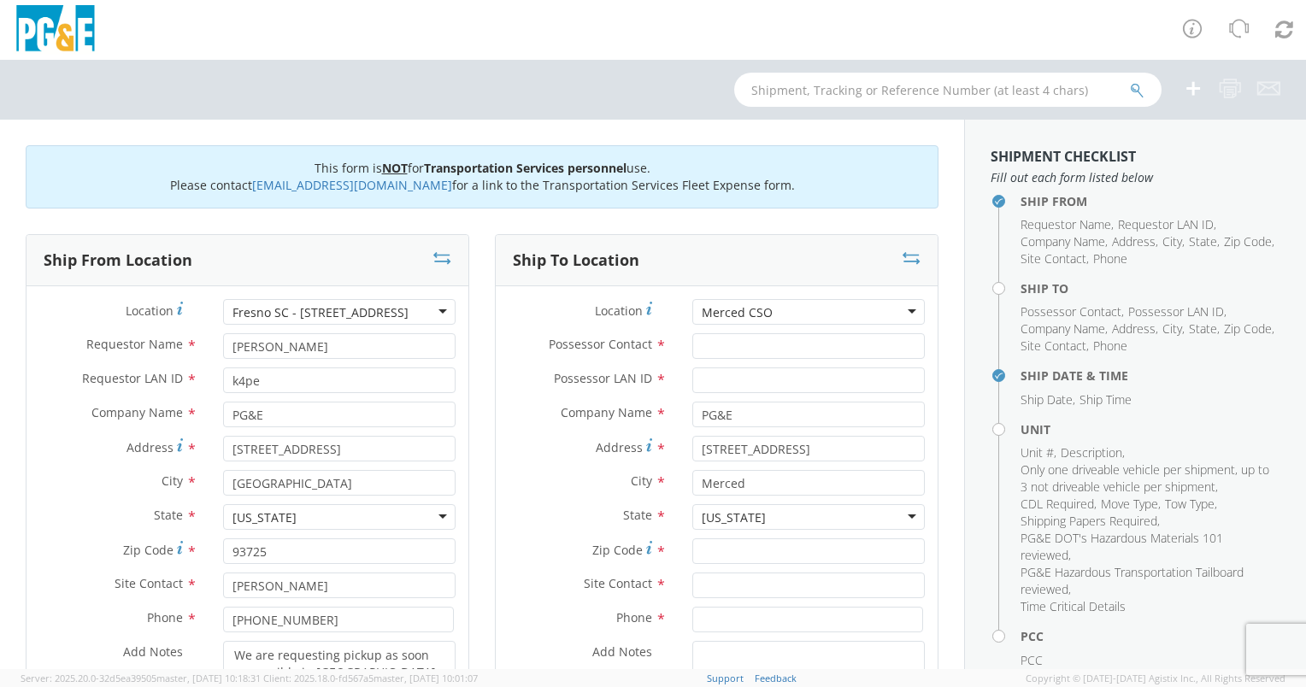
type input "[STREET_ADDRESS]"
type input "MERCED"
type input "95348"
click at [780, 309] on div "Merced CSO" at bounding box center [808, 312] width 233 height 26
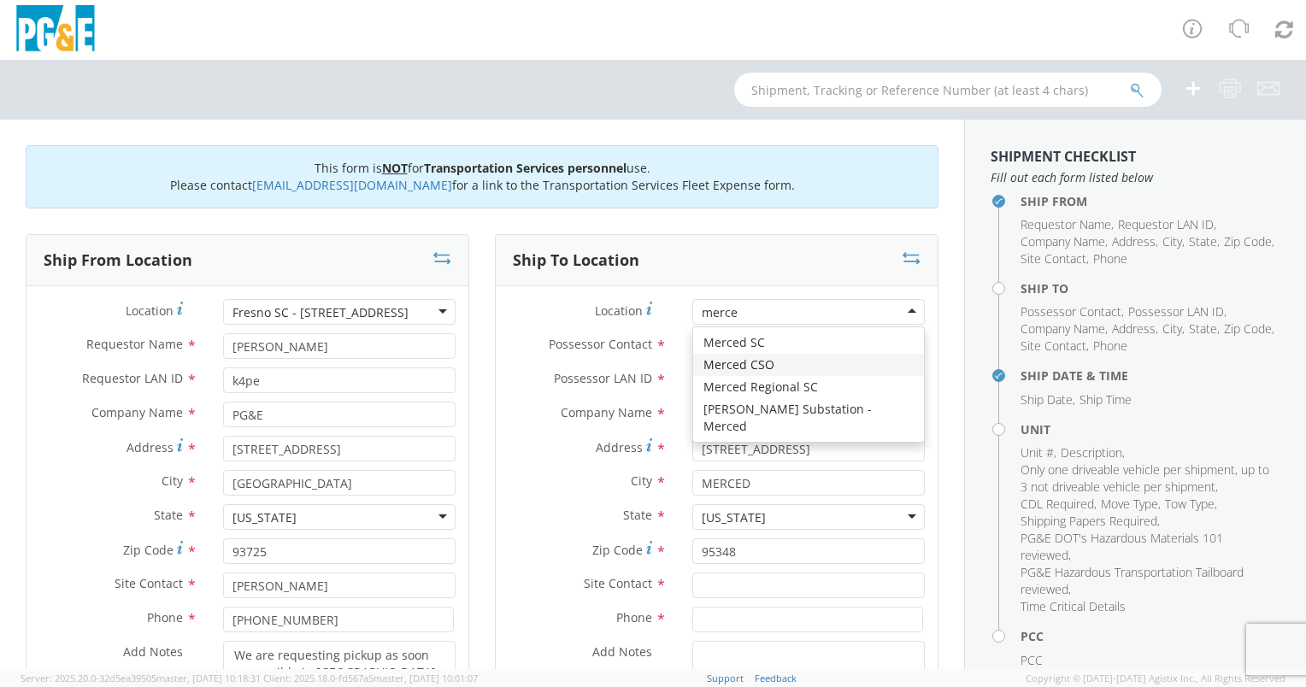
type input "merced"
type input "[STREET_ADDRESS]"
type input "Merced"
type input "95340"
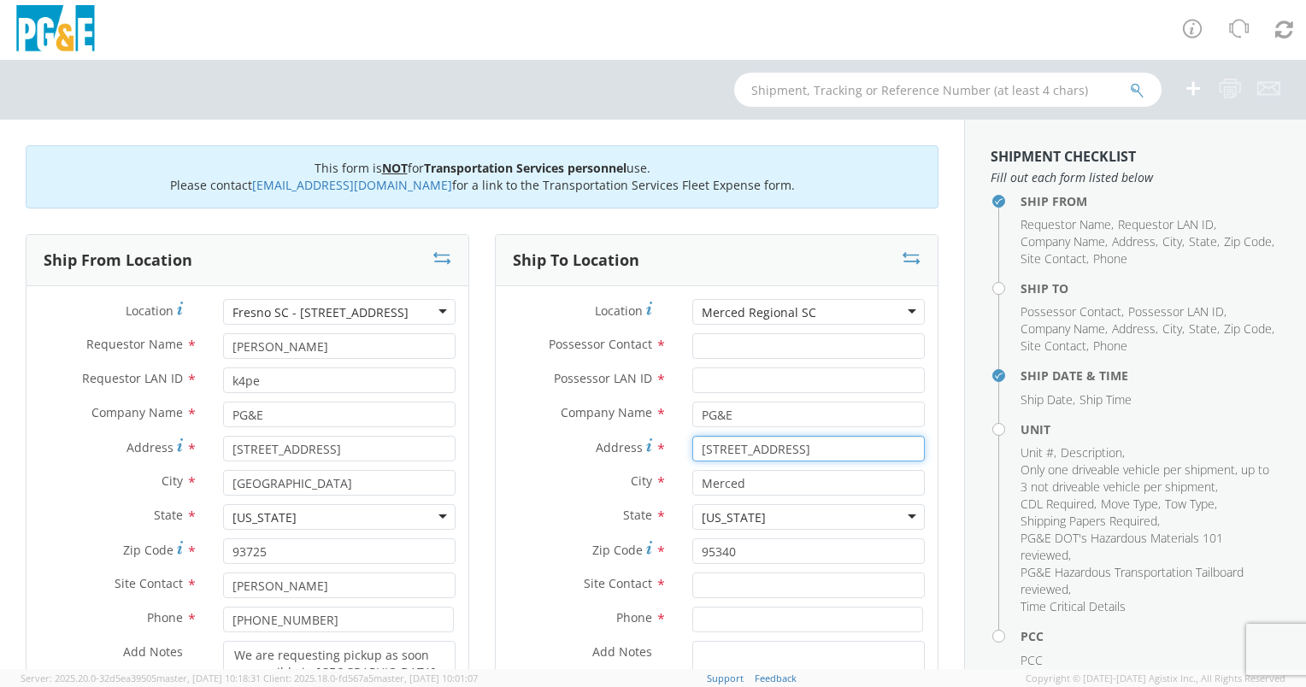
click at [714, 451] on input "[STREET_ADDRESS]" at bounding box center [808, 449] width 233 height 26
type input "[STREET_ADDRESS]"
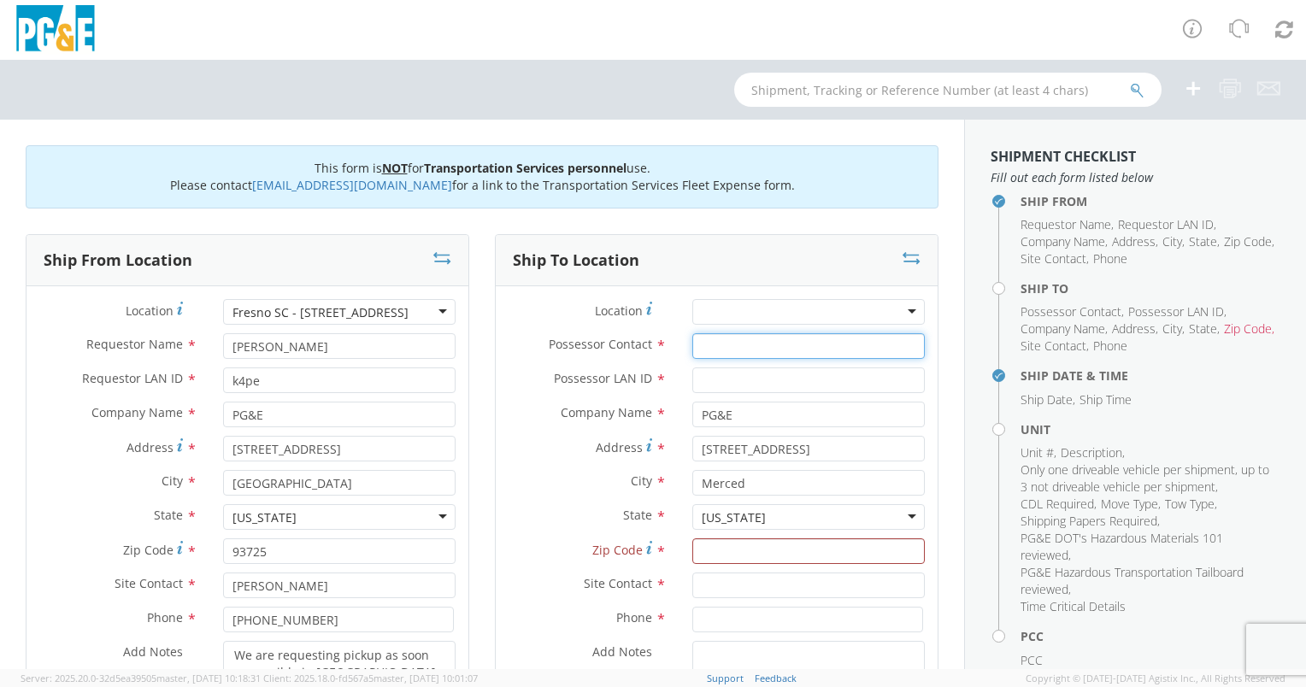
click at [768, 345] on input "Possessor Contact *" at bounding box center [808, 346] width 233 height 26
type input "[PERSON_NAME]"
click at [750, 382] on input "Possessor LAN ID *" at bounding box center [808, 381] width 233 height 26
type input "k4pe"
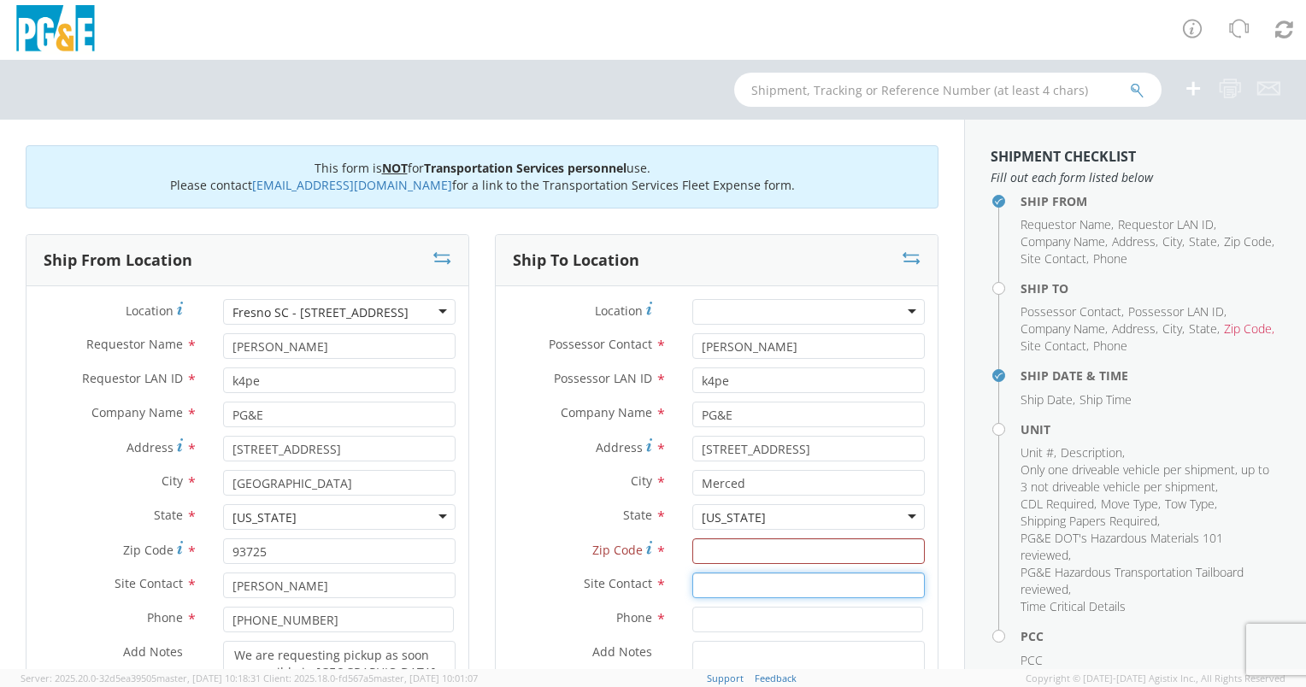
click at [714, 595] on input "text" at bounding box center [808, 586] width 233 height 26
type input "[PERSON_NAME]"
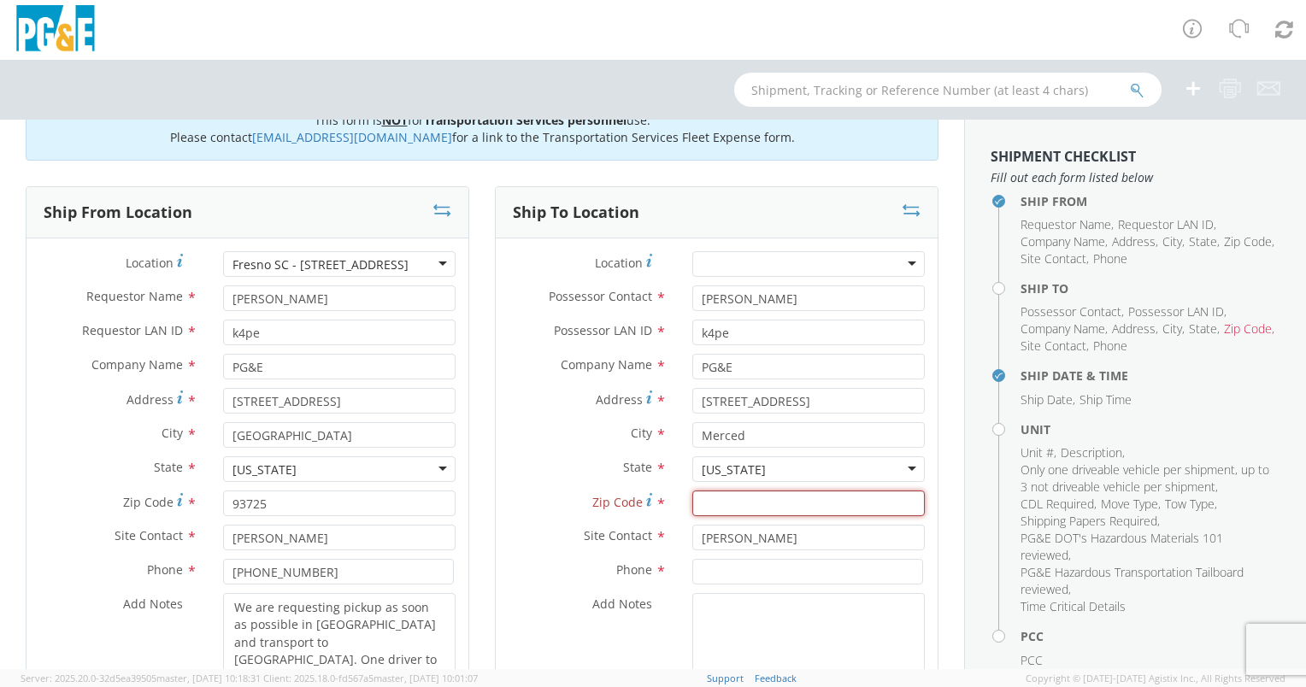
click at [761, 512] on input "Zip Code *" at bounding box center [808, 504] width 233 height 26
paste input "[PHONE_NUMBER]"
type input "[PHONE_NUMBER]"
click at [783, 542] on input "[PERSON_NAME]" at bounding box center [808, 538] width 233 height 26
click at [763, 569] on input at bounding box center [807, 572] width 231 height 26
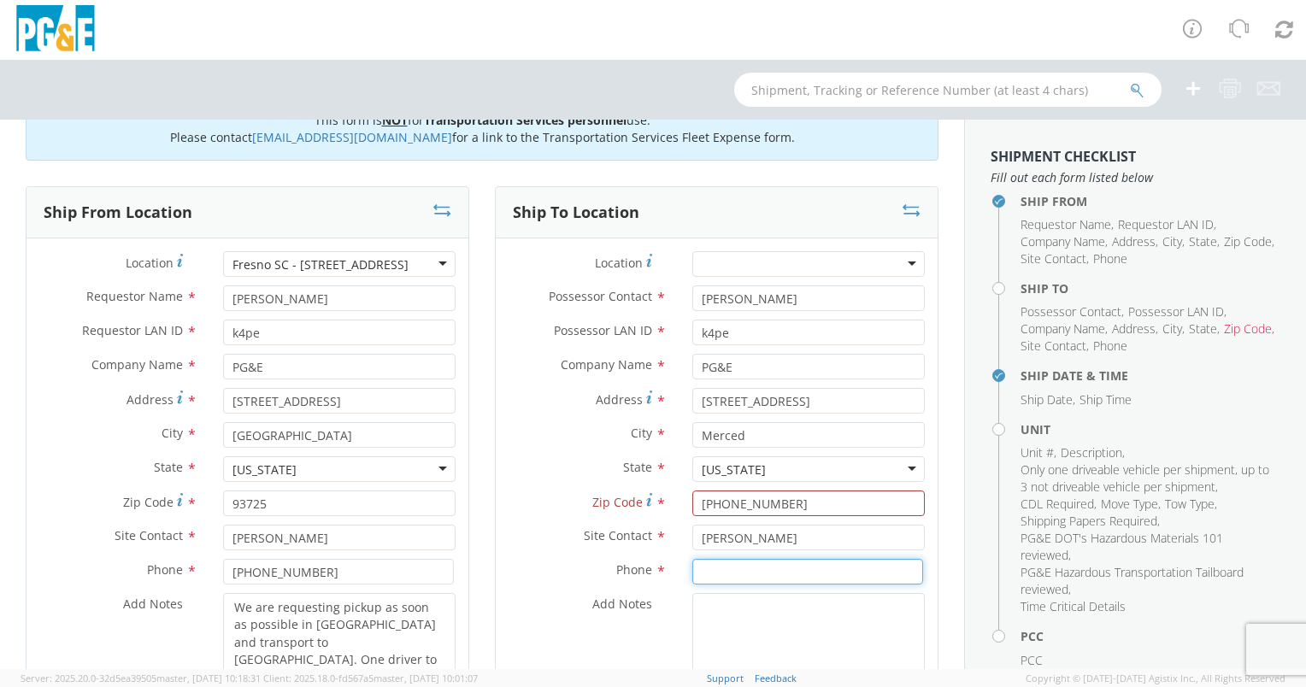
paste input "[PHONE_NUMBER]"
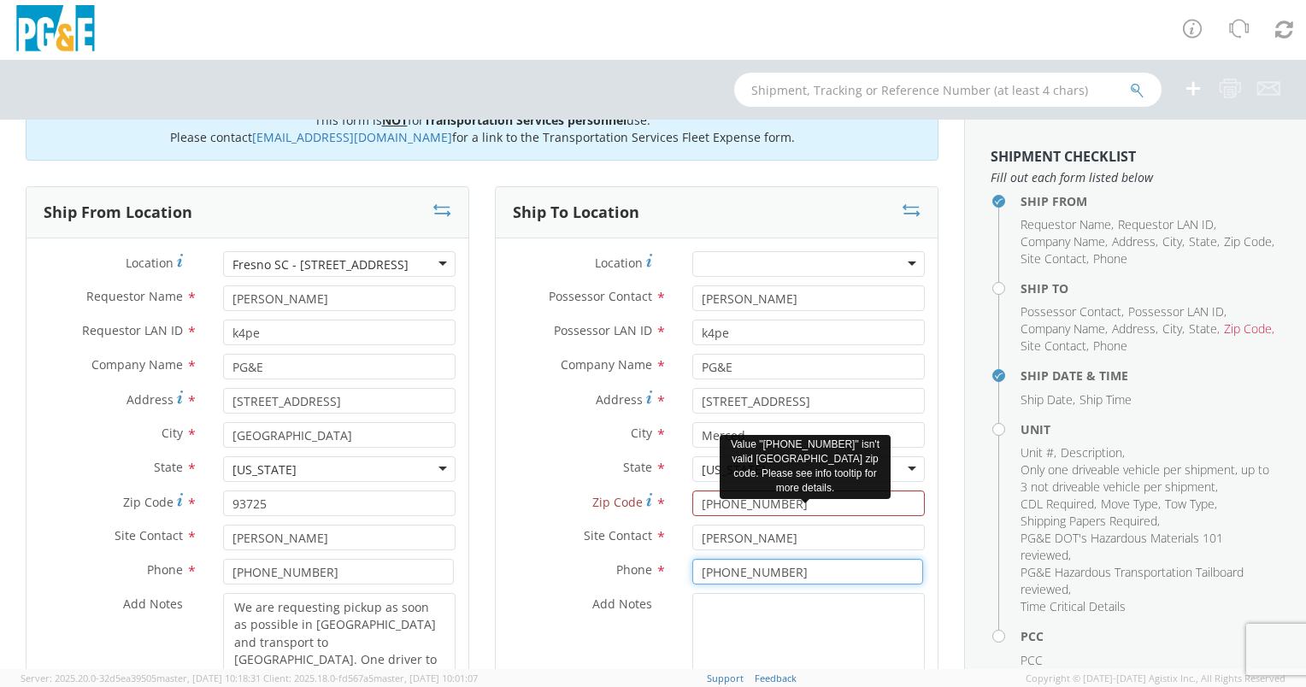
type input "[PHONE_NUMBER]"
click at [920, 508] on div "[PHONE_NUMBER]" at bounding box center [809, 504] width 258 height 26
click at [875, 510] on input "[PHONE_NUMBER]" at bounding box center [808, 504] width 233 height 26
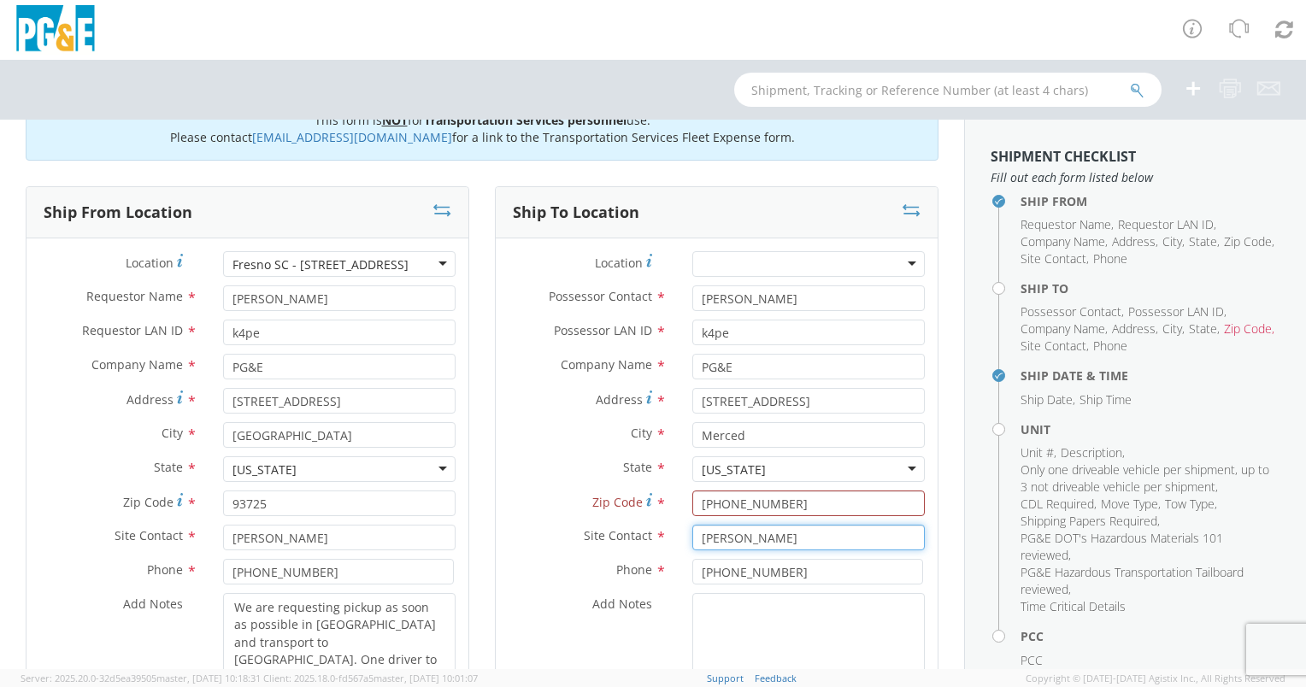
click at [784, 532] on input "[PERSON_NAME]" at bounding box center [808, 538] width 233 height 26
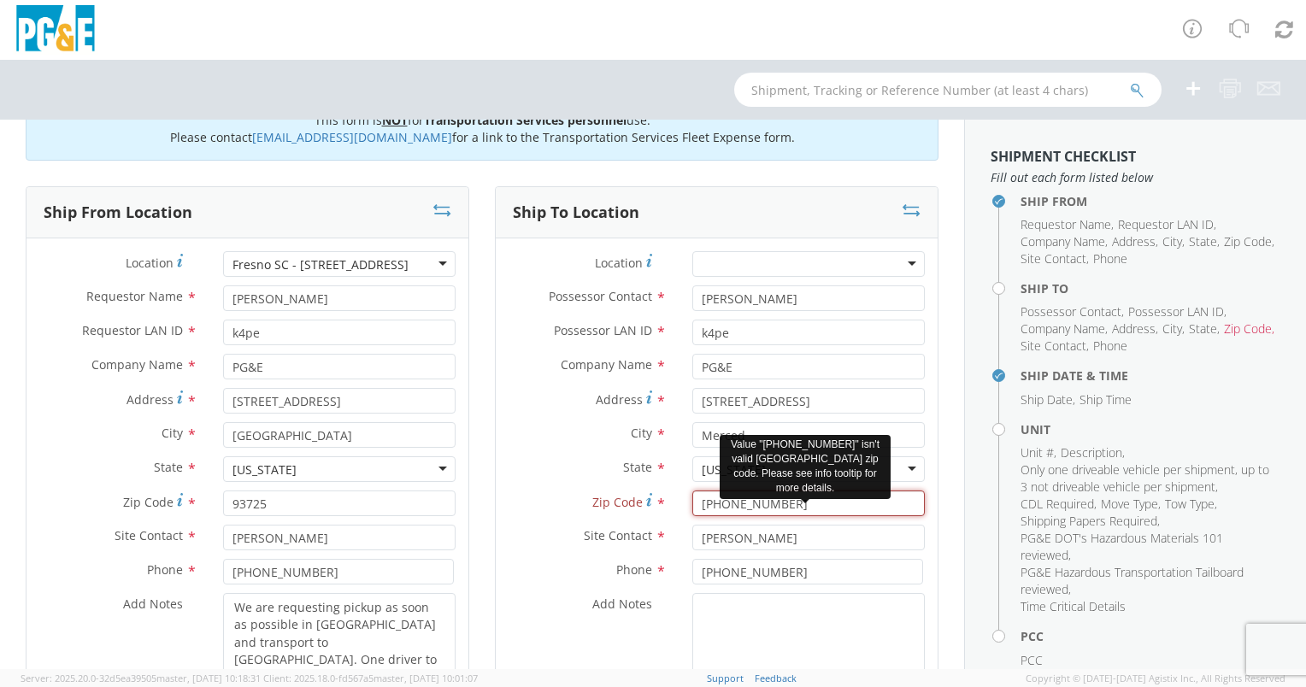
click at [786, 510] on input "[PHONE_NUMBER]" at bounding box center [808, 504] width 233 height 26
drag, startPoint x: 776, startPoint y: 503, endPoint x: 653, endPoint y: 506, distance: 123.2
click at [653, 506] on div "Zip Code * [PHONE_NUMBER] Value "[PHONE_NUMBER]" isn't valid [GEOGRAPHIC_DATA] …" at bounding box center [717, 504] width 442 height 26
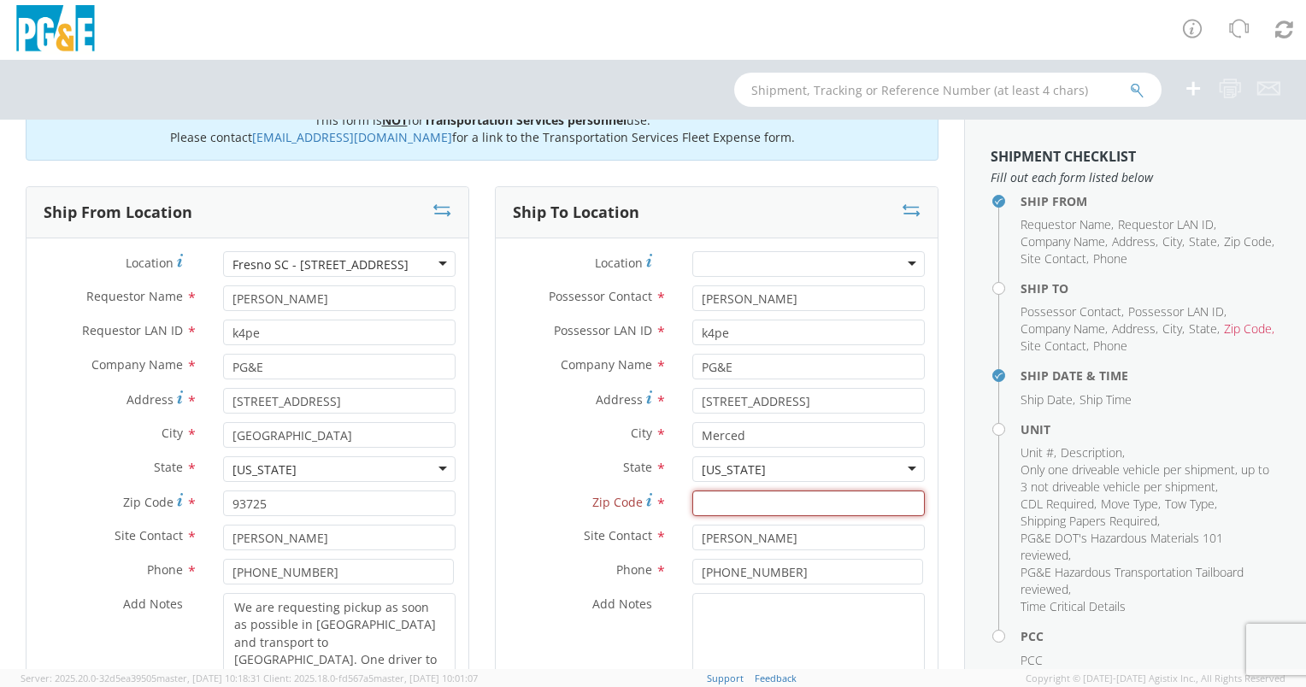
paste input "95341"
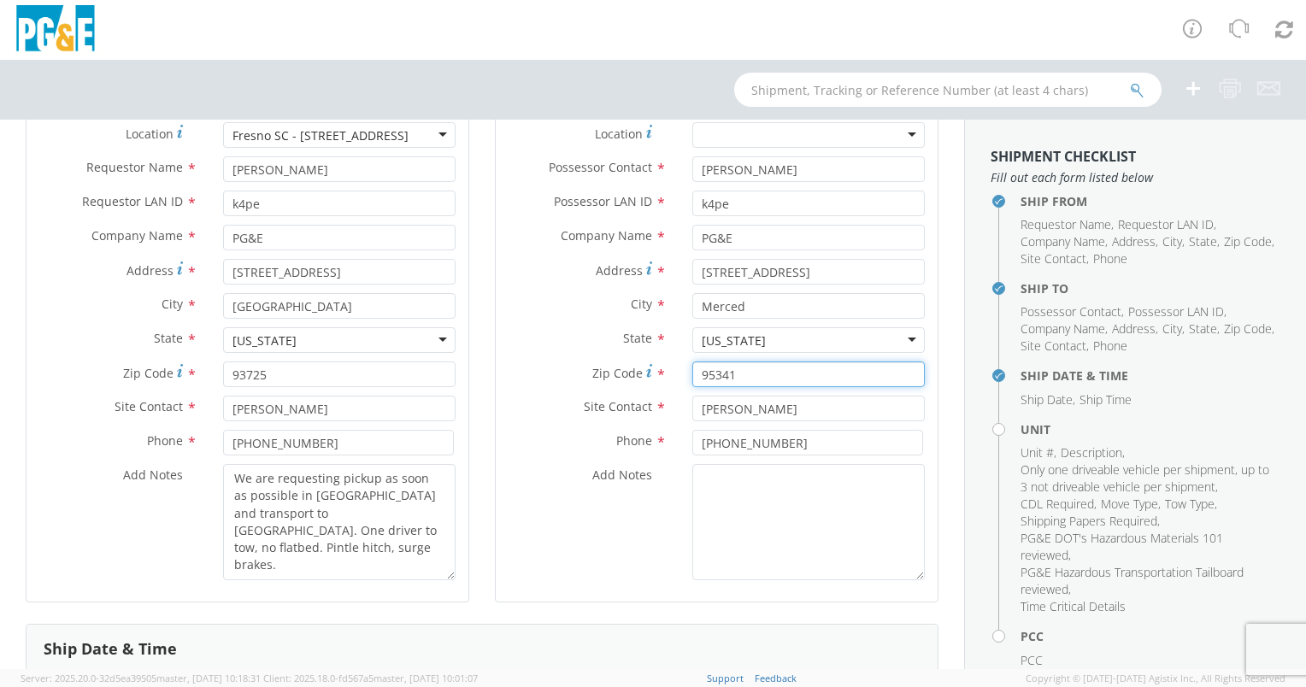
scroll to position [178, 0]
type input "95341"
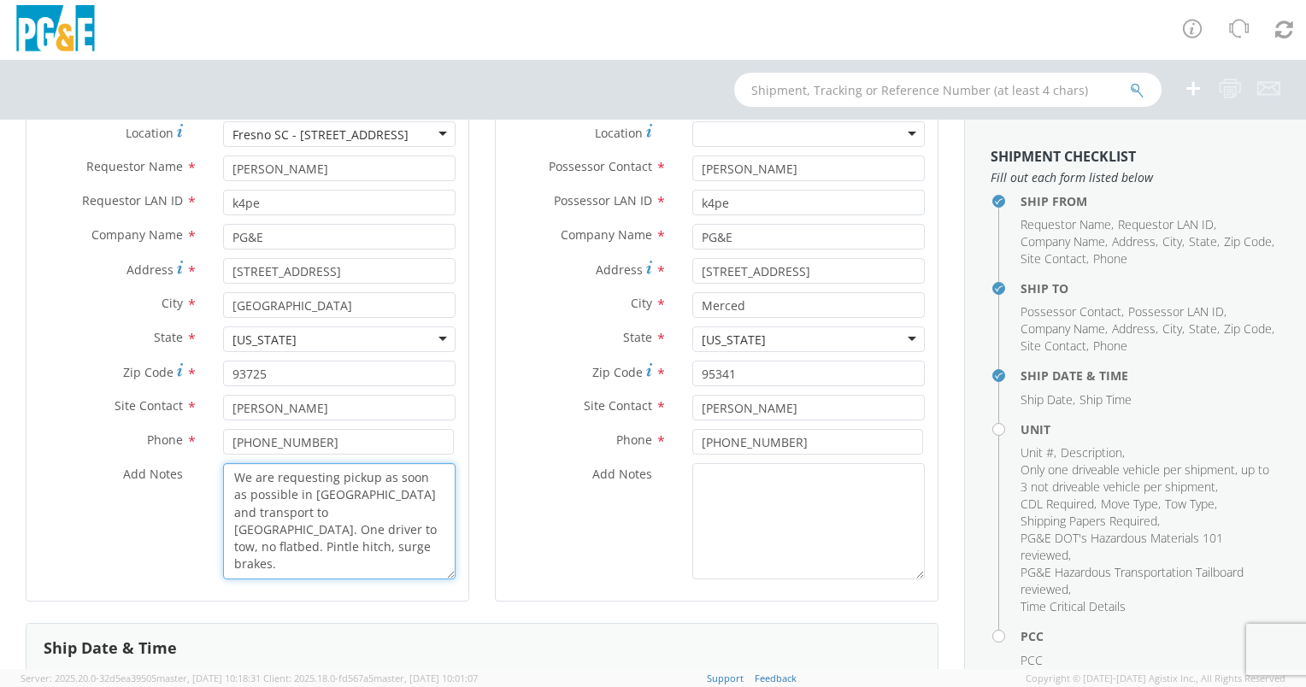
click at [339, 486] on textarea "We are requesting pickup as soon as possible in [GEOGRAPHIC_DATA] and transport…" at bounding box center [339, 521] width 233 height 116
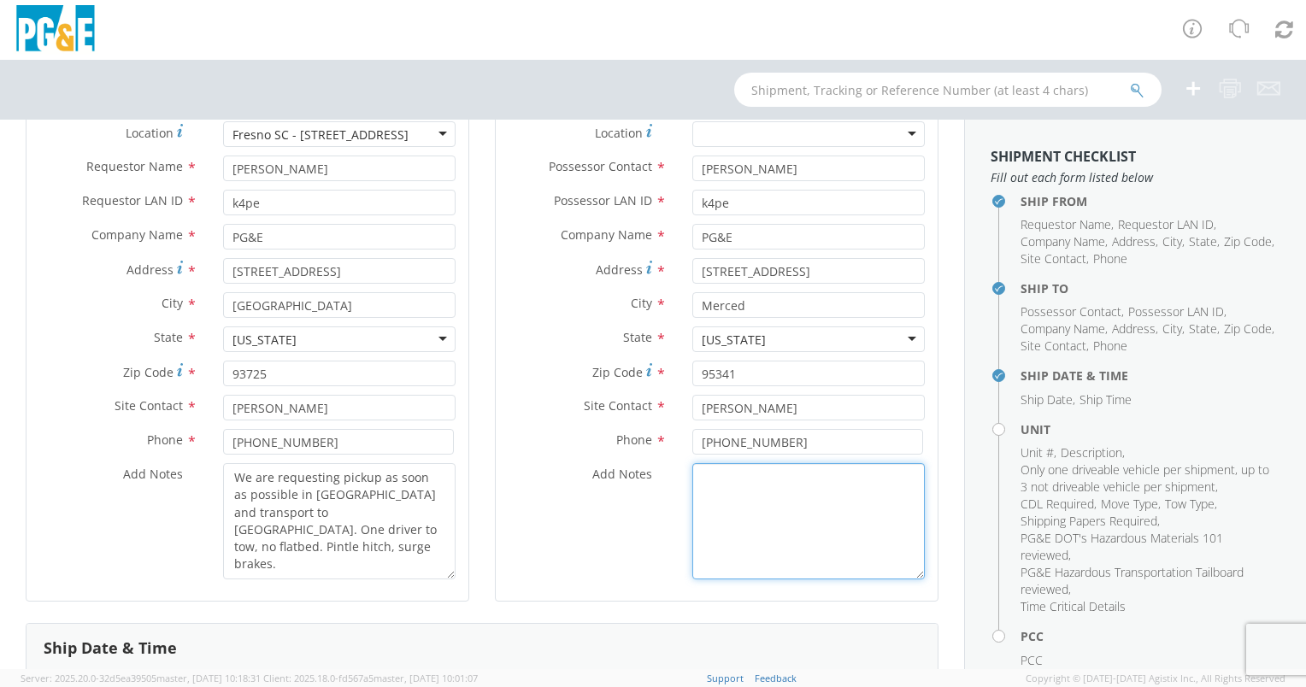
click at [740, 519] on textarea "Add Notes *" at bounding box center [808, 521] width 233 height 116
paste textarea "We are requesting pickup as soon as possible in [GEOGRAPHIC_DATA] and transport…"
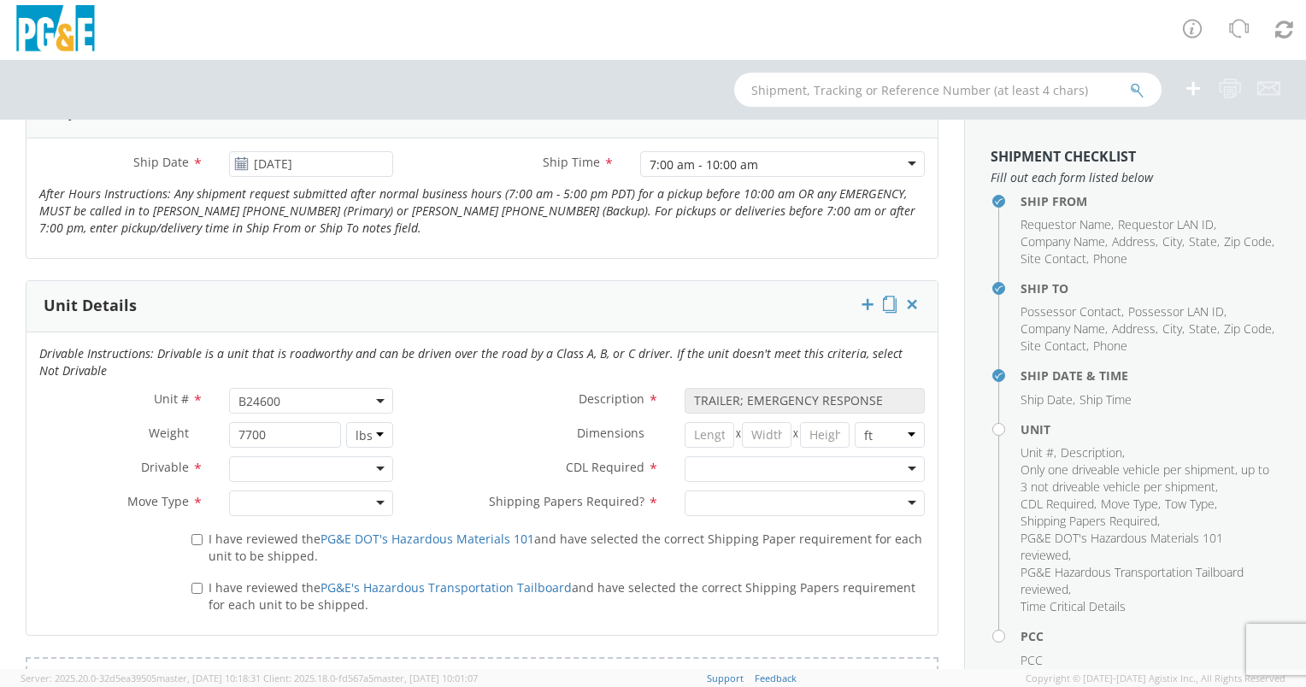
scroll to position [715, 0]
type textarea "We are requesting pickup as soon as possible in [GEOGRAPHIC_DATA] and transport…"
click at [332, 470] on div at bounding box center [311, 470] width 164 height 26
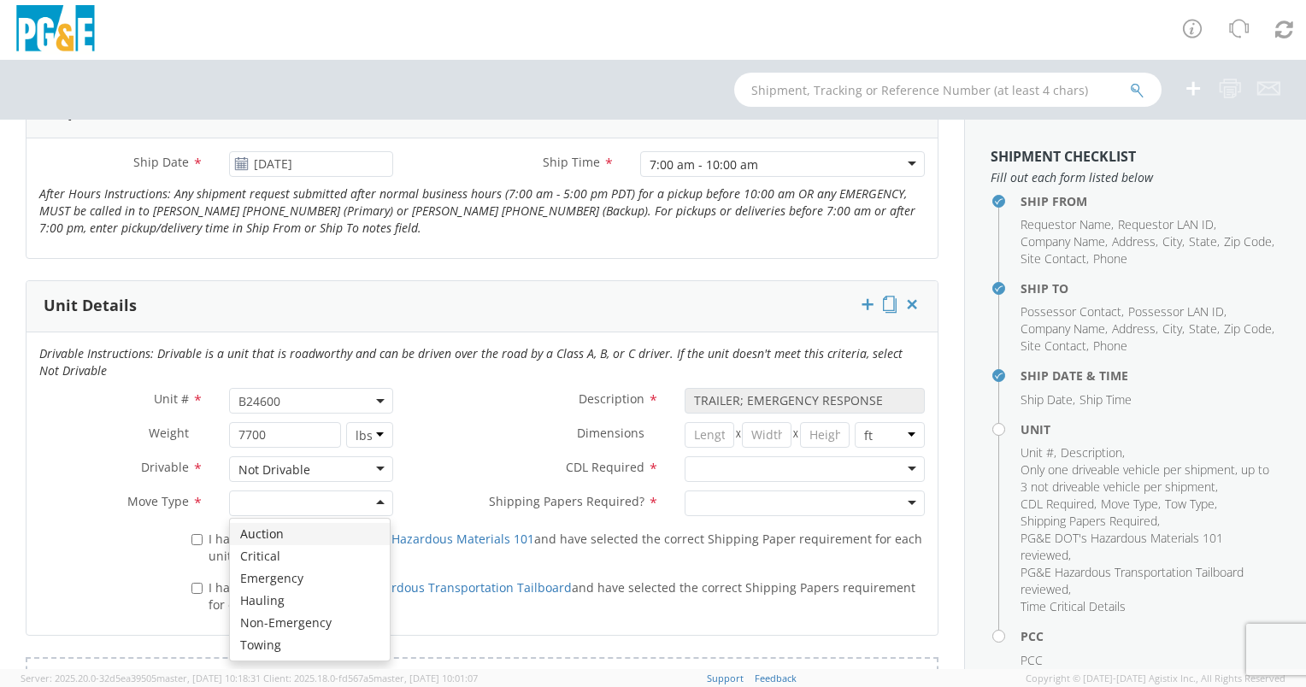
click at [316, 503] on div at bounding box center [311, 504] width 164 height 26
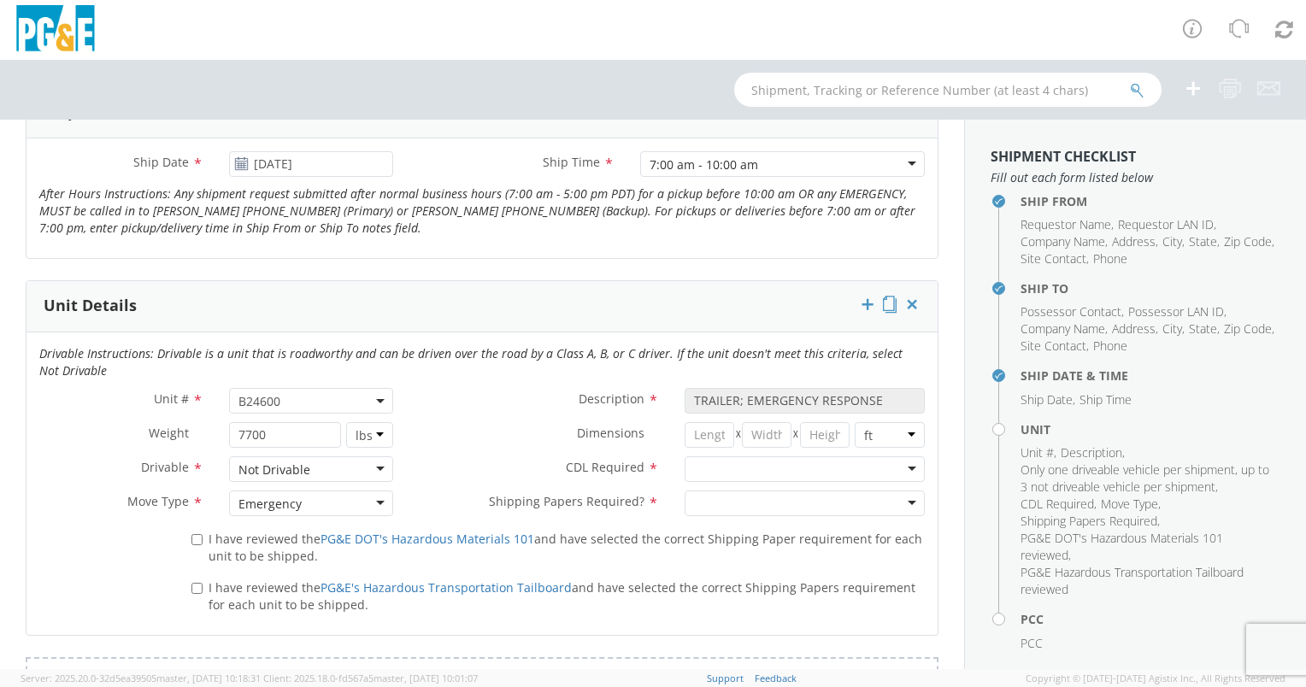
click at [718, 462] on div at bounding box center [805, 470] width 240 height 26
click at [745, 504] on div at bounding box center [805, 504] width 240 height 26
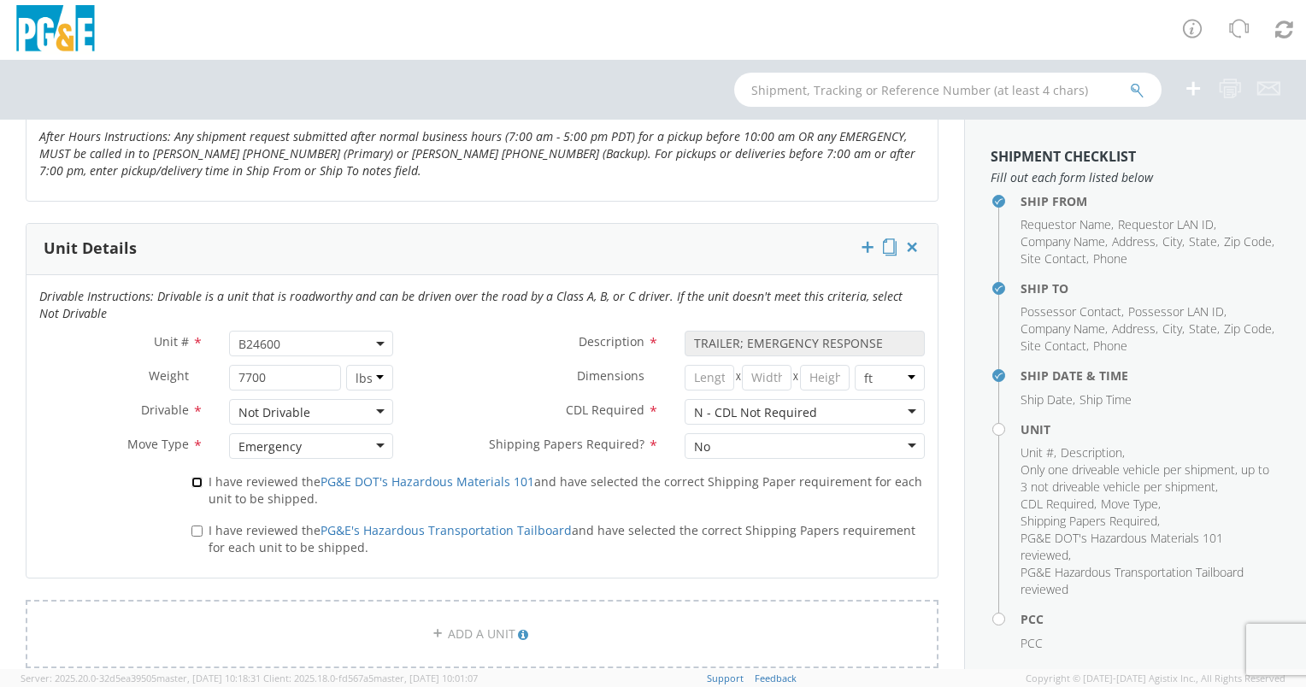
click at [194, 479] on input "I have reviewed the PG&E DOT's Hazardous Materials 101 and have selected the co…" at bounding box center [196, 482] width 11 height 11
checkbox input "true"
click at [193, 529] on input "I have reviewed the PG&E's Hazardous Transportation Tailboard and have selected…" at bounding box center [196, 531] width 11 height 11
checkbox input "true"
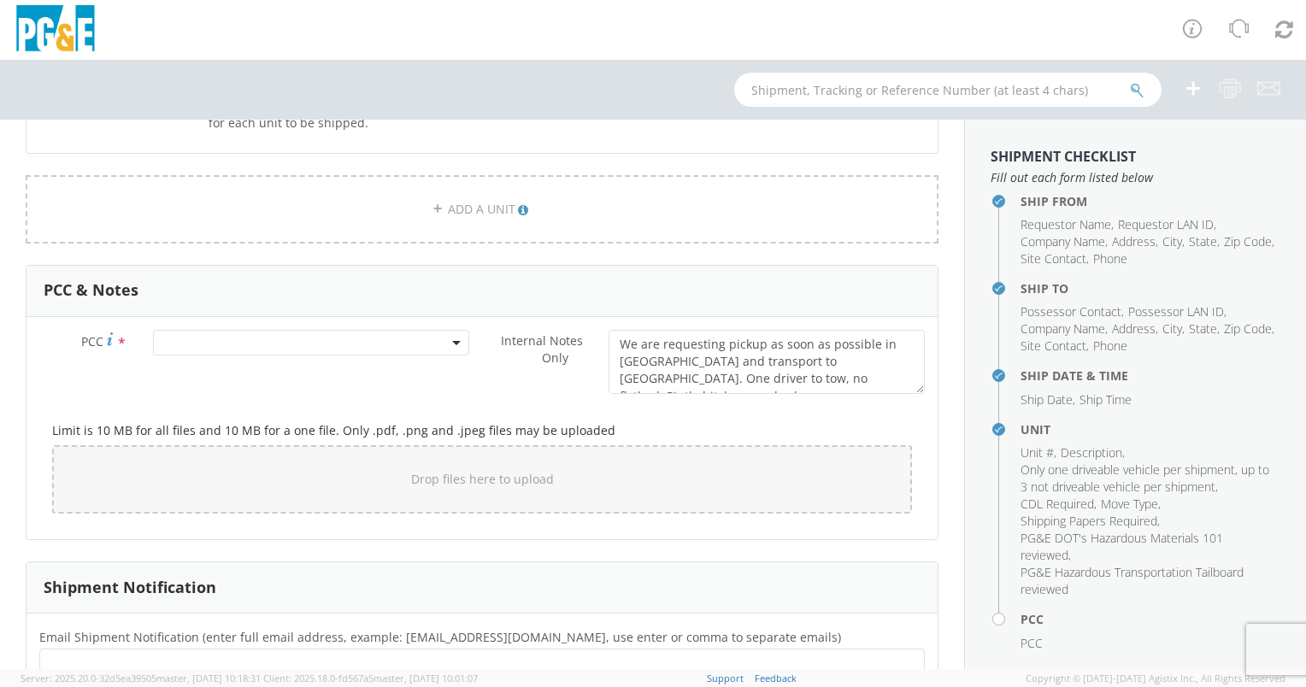
scroll to position [1200, 0]
click at [445, 329] on span at bounding box center [311, 340] width 316 height 26
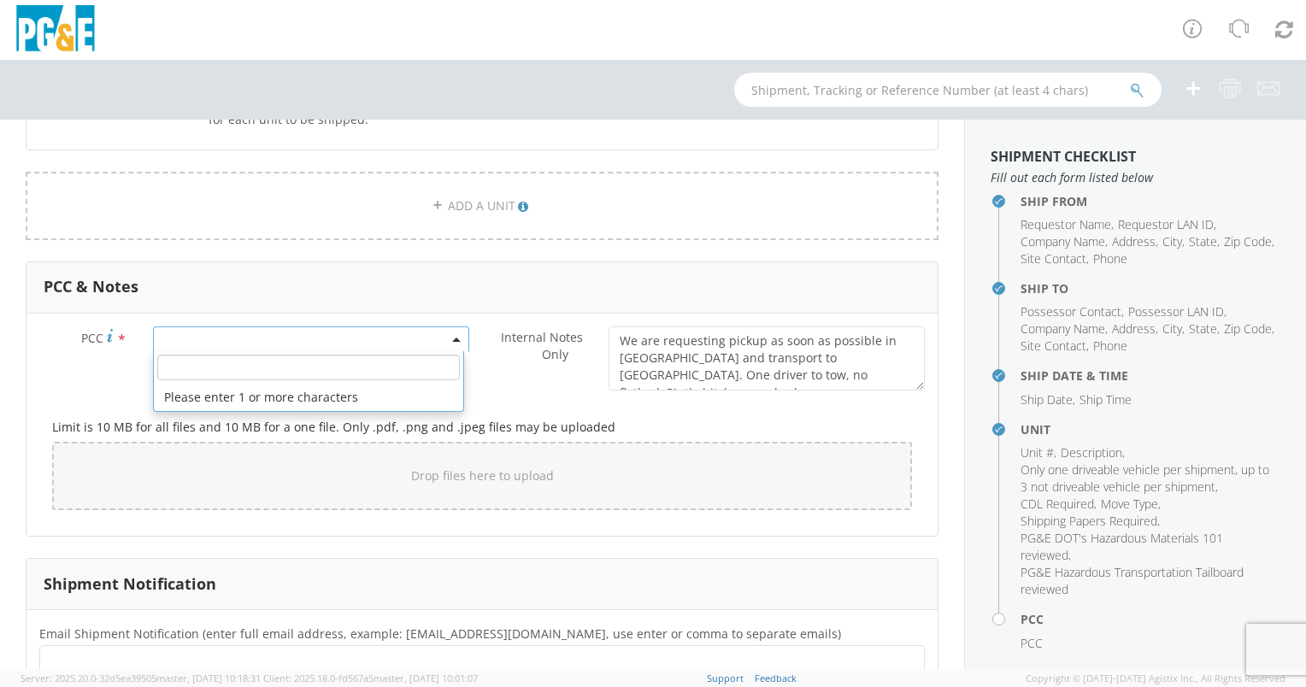
click at [343, 359] on input "number" at bounding box center [308, 368] width 303 height 26
type input "14716"
click at [508, 373] on div "Internal Notes Only * We are requesting pickup as soon as possible in [GEOGRAPH…" at bounding box center [710, 359] width 456 height 64
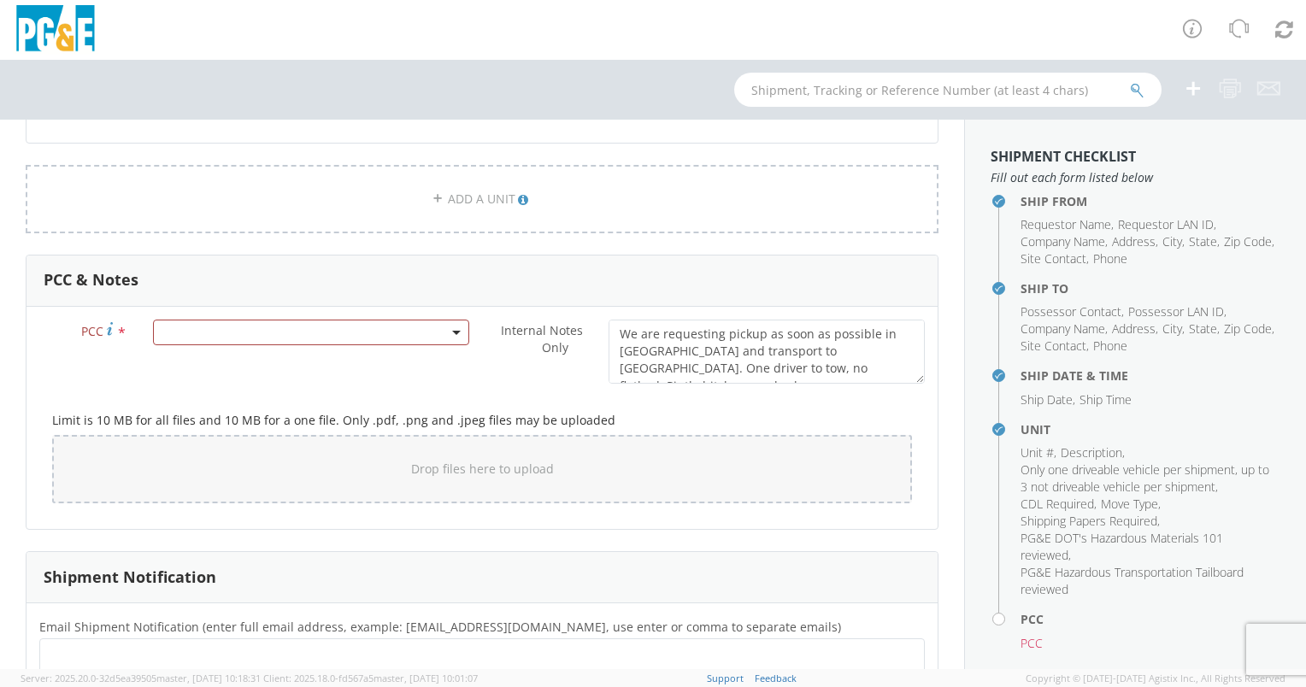
scroll to position [1207, 0]
click at [402, 328] on span at bounding box center [311, 333] width 316 height 26
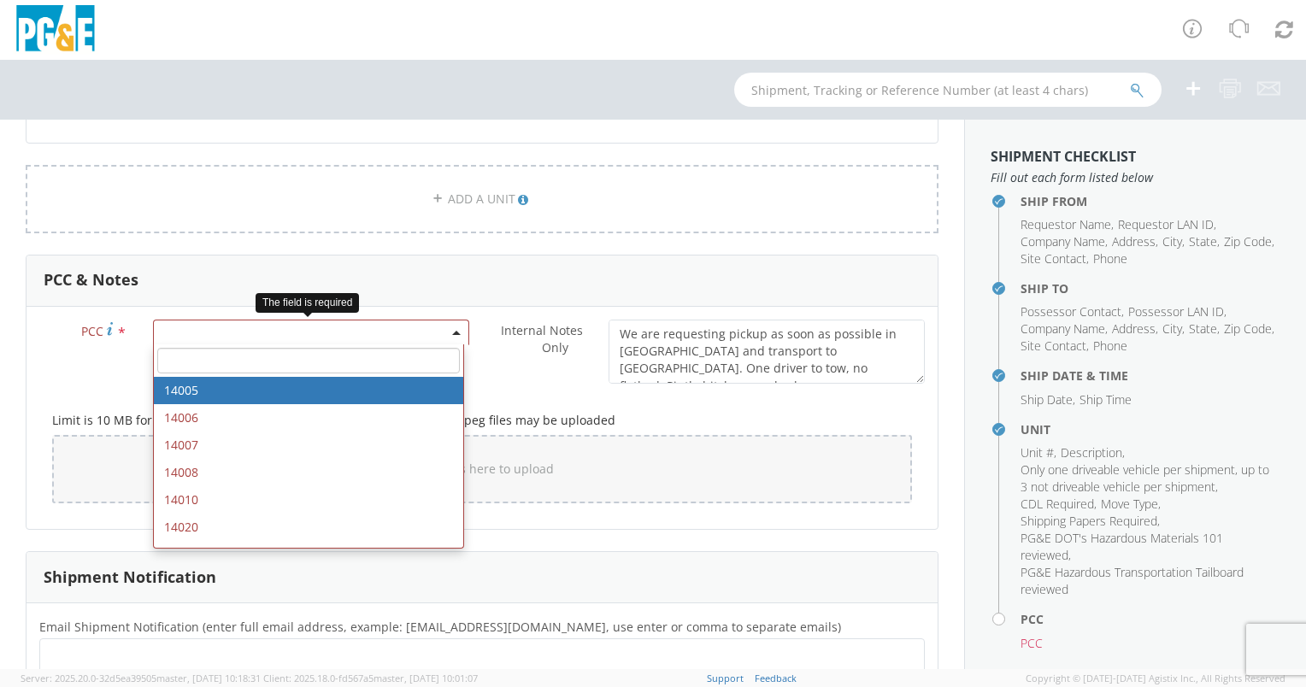
click at [349, 345] on span at bounding box center [308, 361] width 309 height 32
click at [342, 354] on input "number" at bounding box center [308, 361] width 303 height 26
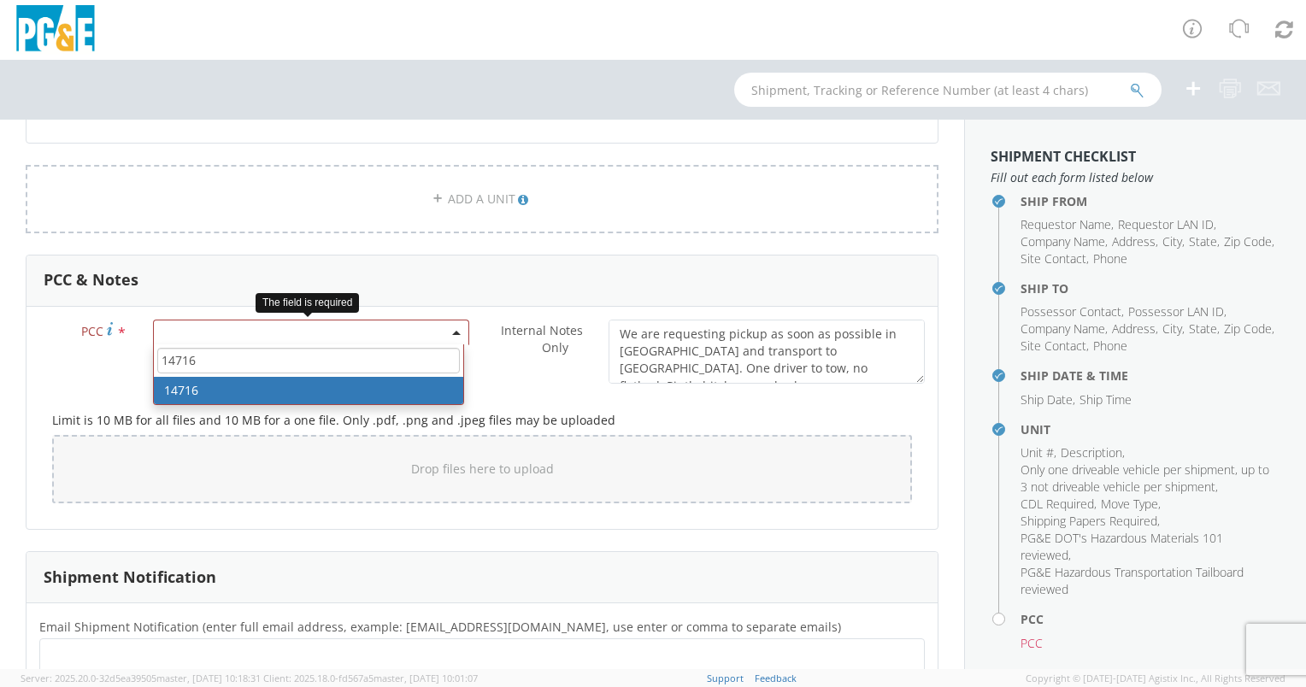
type input "14716"
select select "14716"
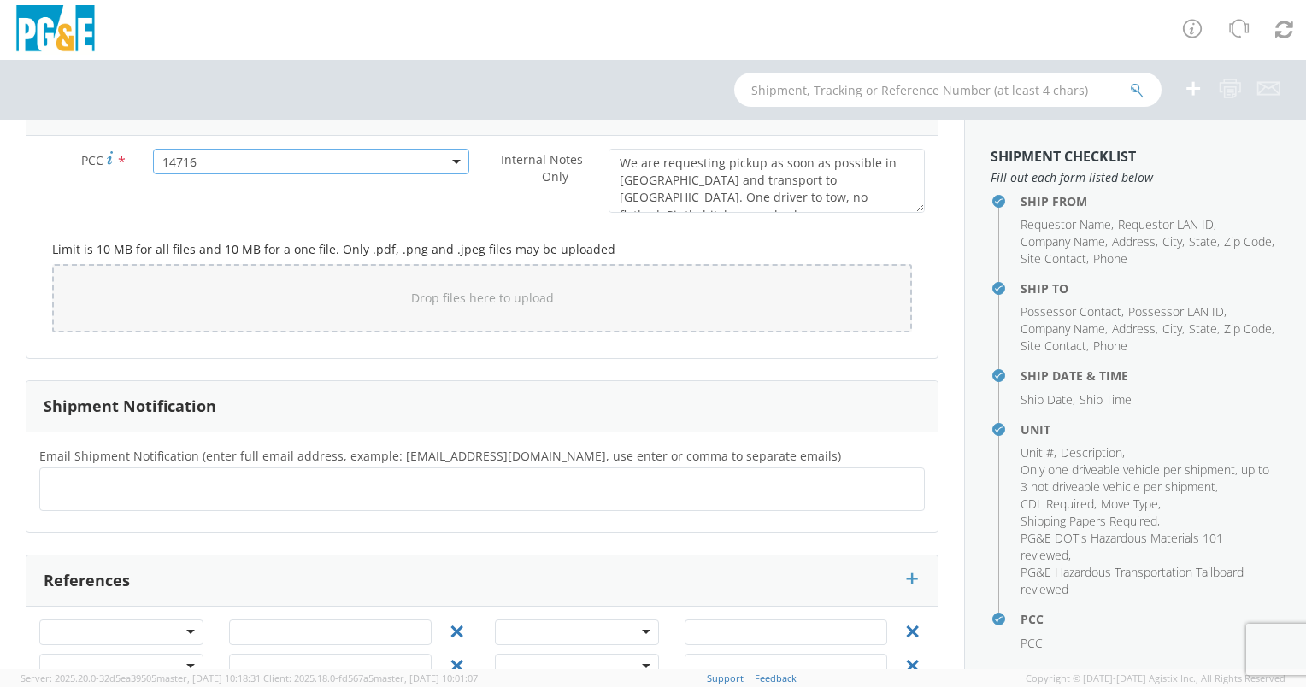
scroll to position [1378, 0]
click at [333, 490] on ul at bounding box center [482, 489] width 870 height 28
type input "[EMAIL_ADDRESS][DOMAIN_NAME]"
click at [362, 506] on div "[EMAIL_ADDRESS][DOMAIN_NAME] × [EMAIL_ADDRESS][DOMAIN_NAME] ×" at bounding box center [482, 490] width 886 height 44
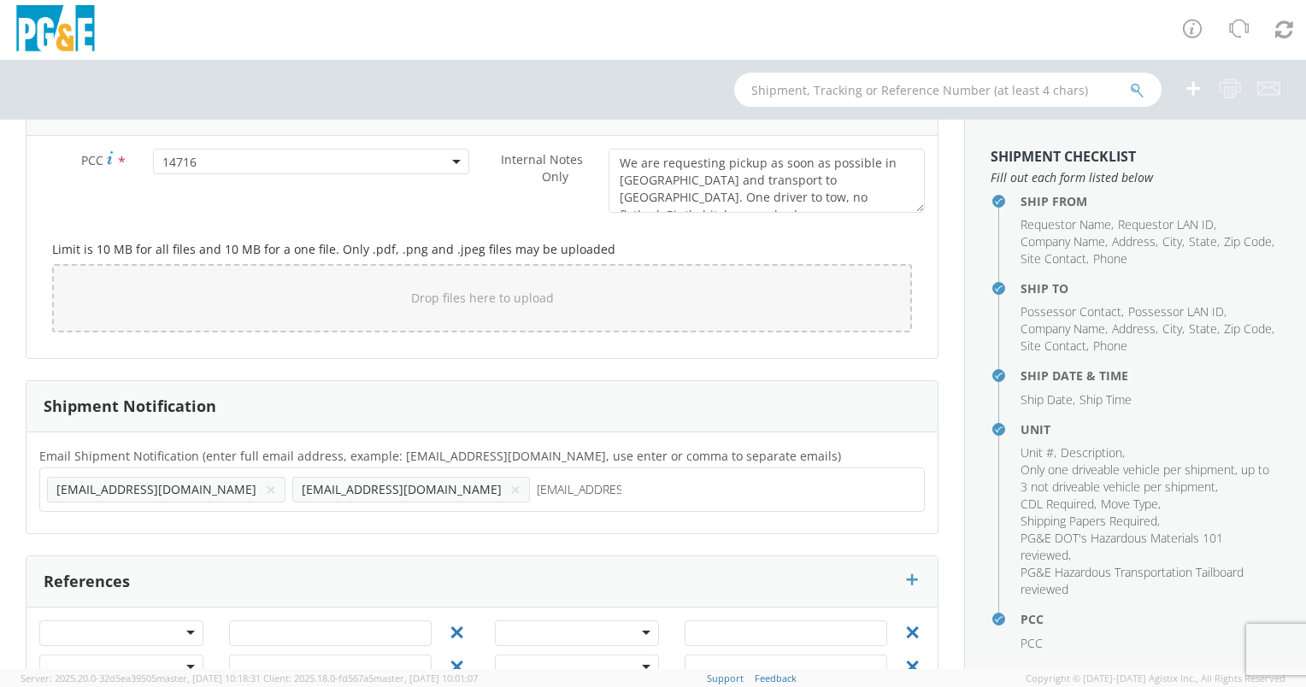
type input "[EMAIL_ADDRESS][DOMAIN_NAME]"
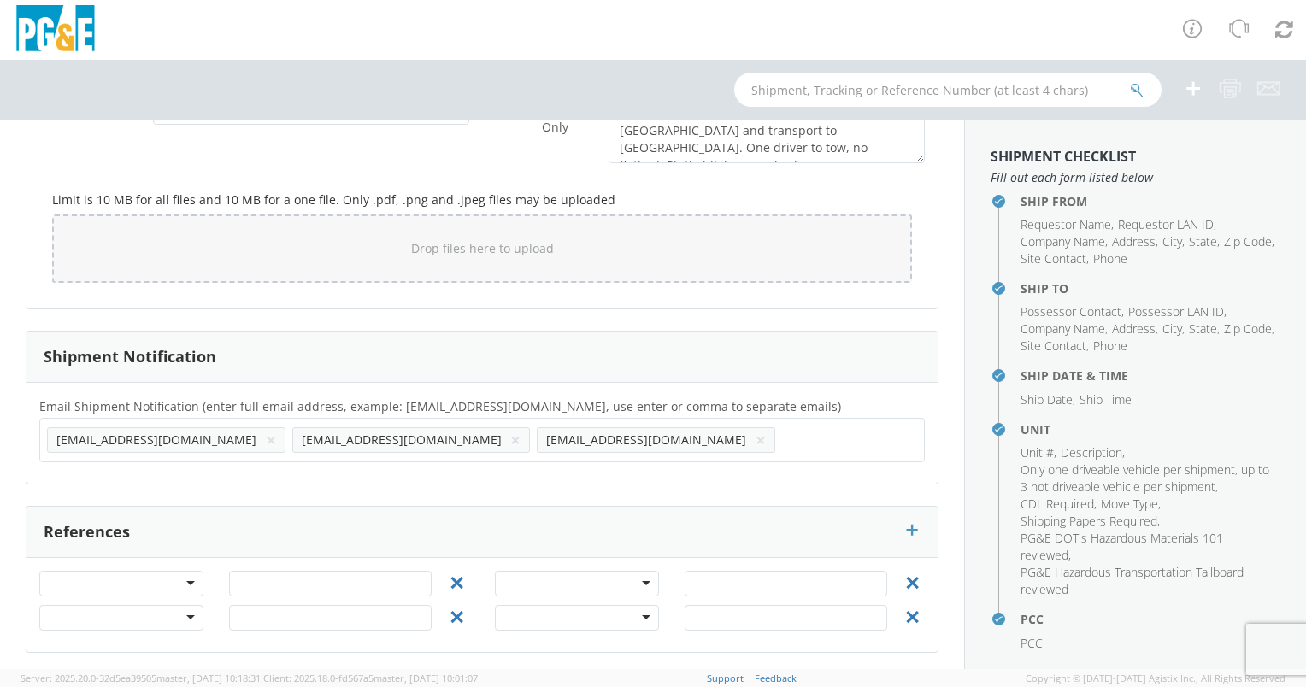
click at [174, 605] on div at bounding box center [121, 618] width 164 height 26
click at [185, 581] on div at bounding box center [121, 584] width 164 height 26
click at [308, 588] on input "text" at bounding box center [330, 584] width 203 height 26
paste input "46578866"
type input "46578866"
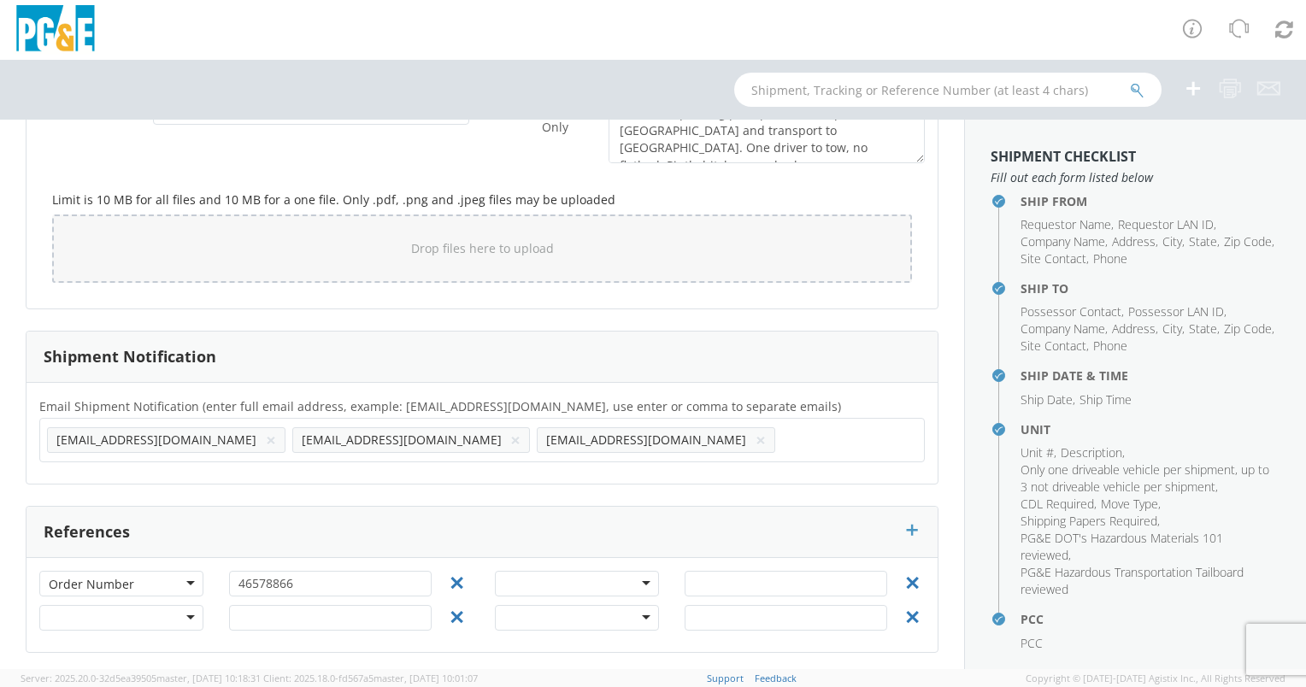
click at [689, 438] on ul "[EMAIL_ADDRESS][DOMAIN_NAME] × [EMAIL_ADDRESS][DOMAIN_NAME] × [EMAIL_ADDRESS][D…" at bounding box center [482, 440] width 870 height 29
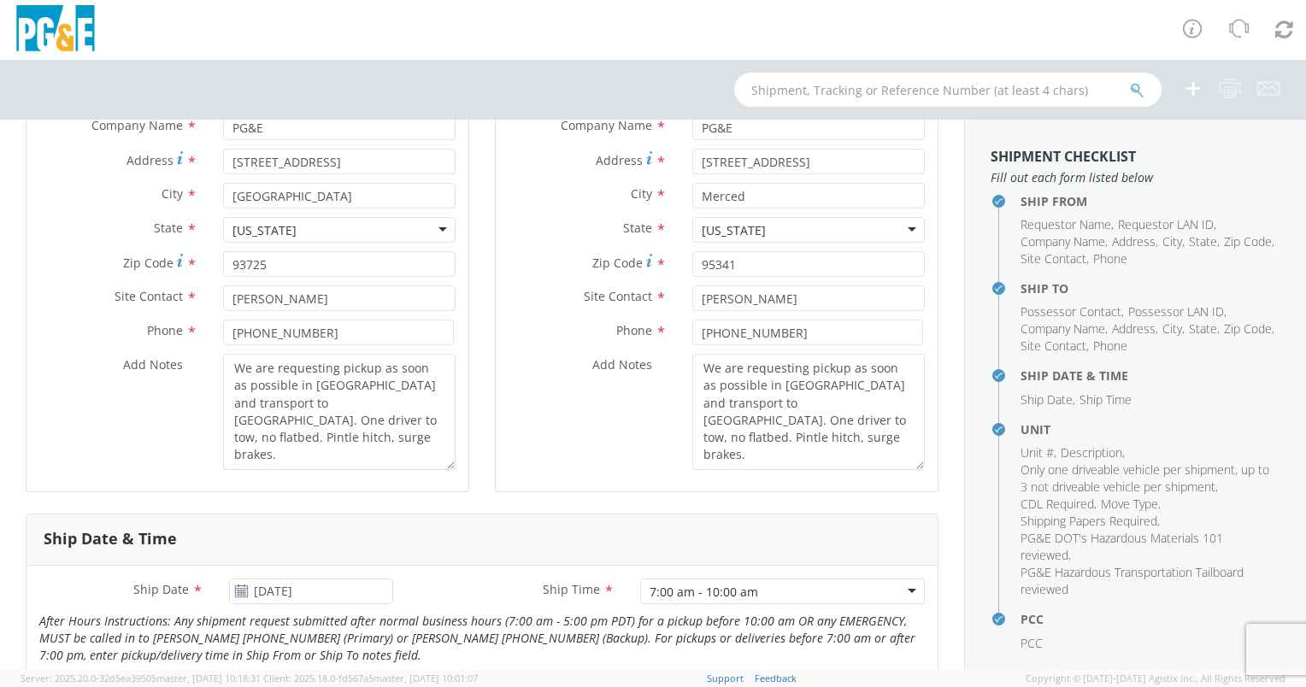
scroll to position [128, 0]
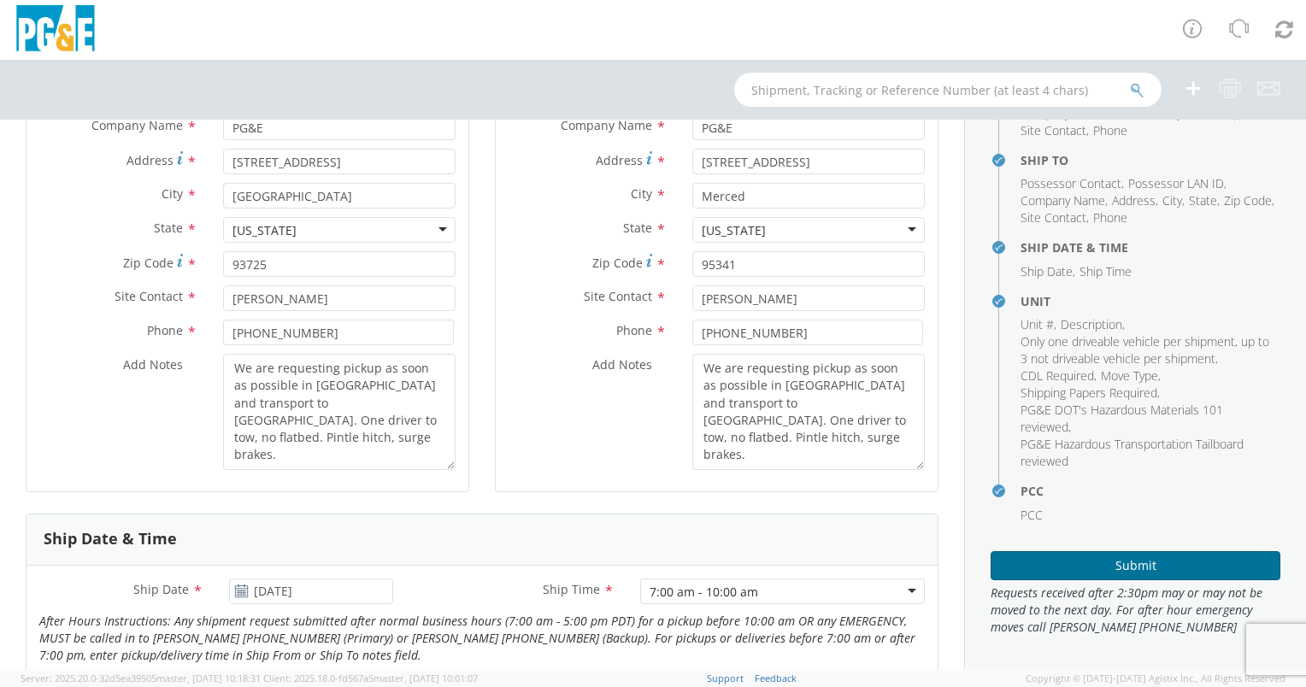
click at [1122, 564] on button "Submit" at bounding box center [1136, 565] width 290 height 29
